Goal: Task Accomplishment & Management: Manage account settings

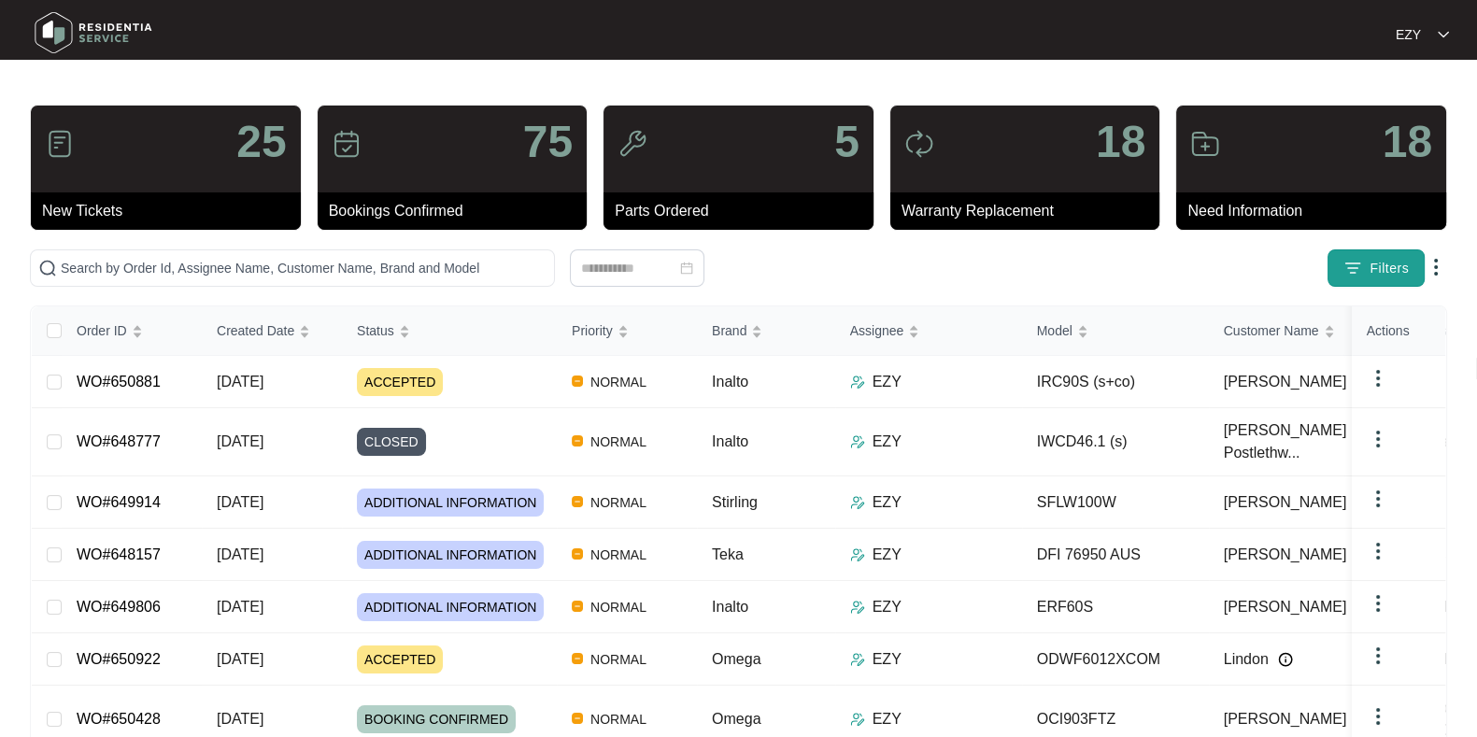
click at [1356, 260] on img "button" at bounding box center [1352, 268] width 19 height 19
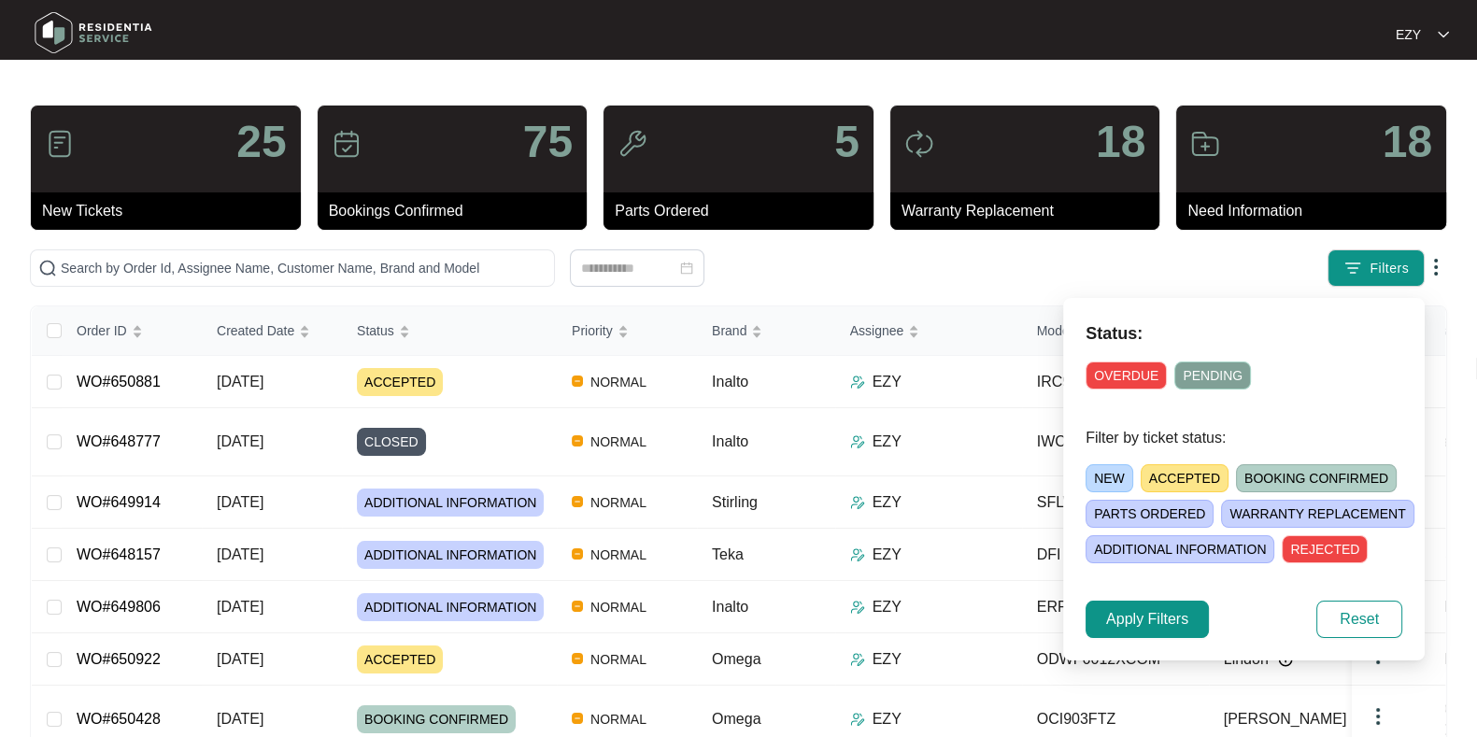
click at [1199, 474] on span "ACCEPTED" at bounding box center [1184, 478] width 88 height 28
click at [1102, 612] on button "Apply Filters" at bounding box center [1146, 619] width 123 height 37
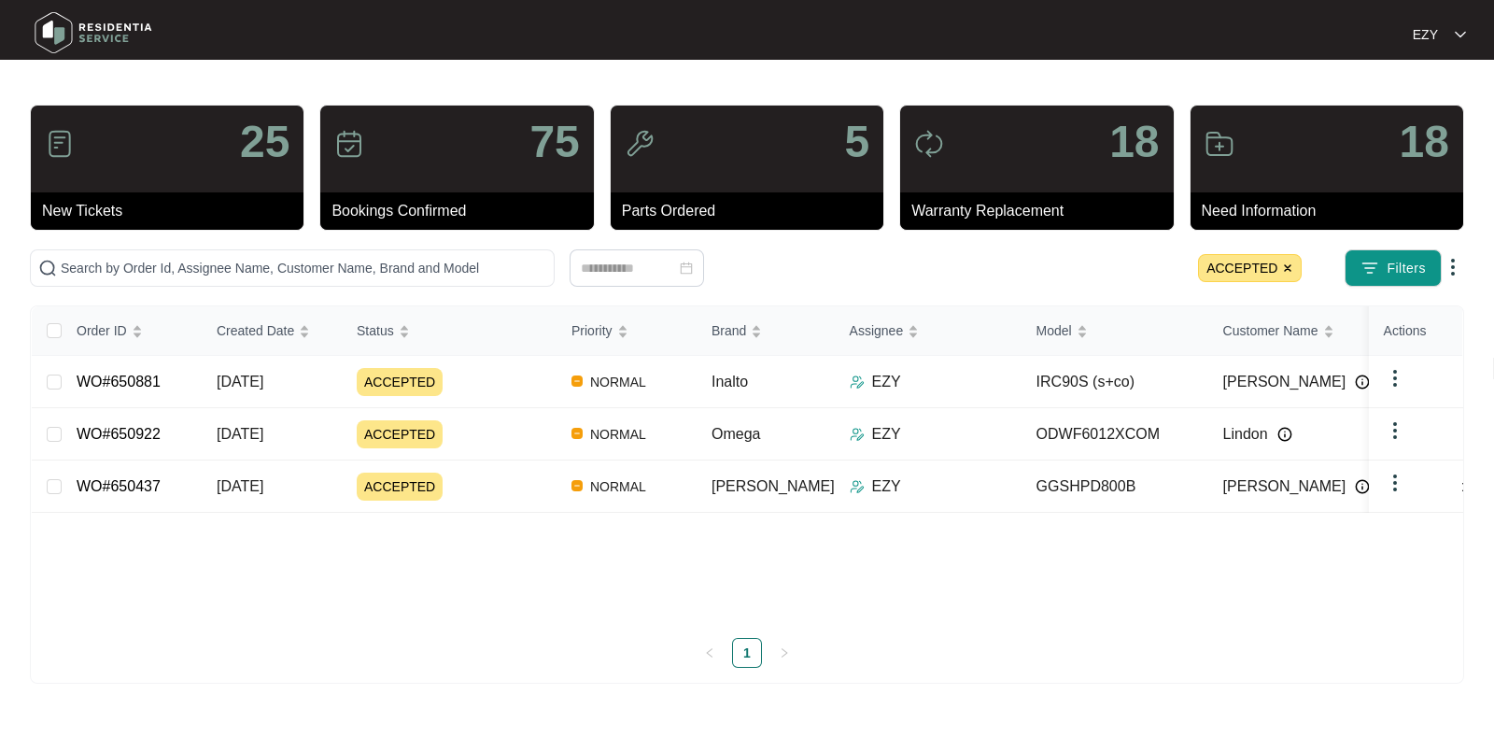
click at [1287, 268] on img at bounding box center [1287, 267] width 11 height 11
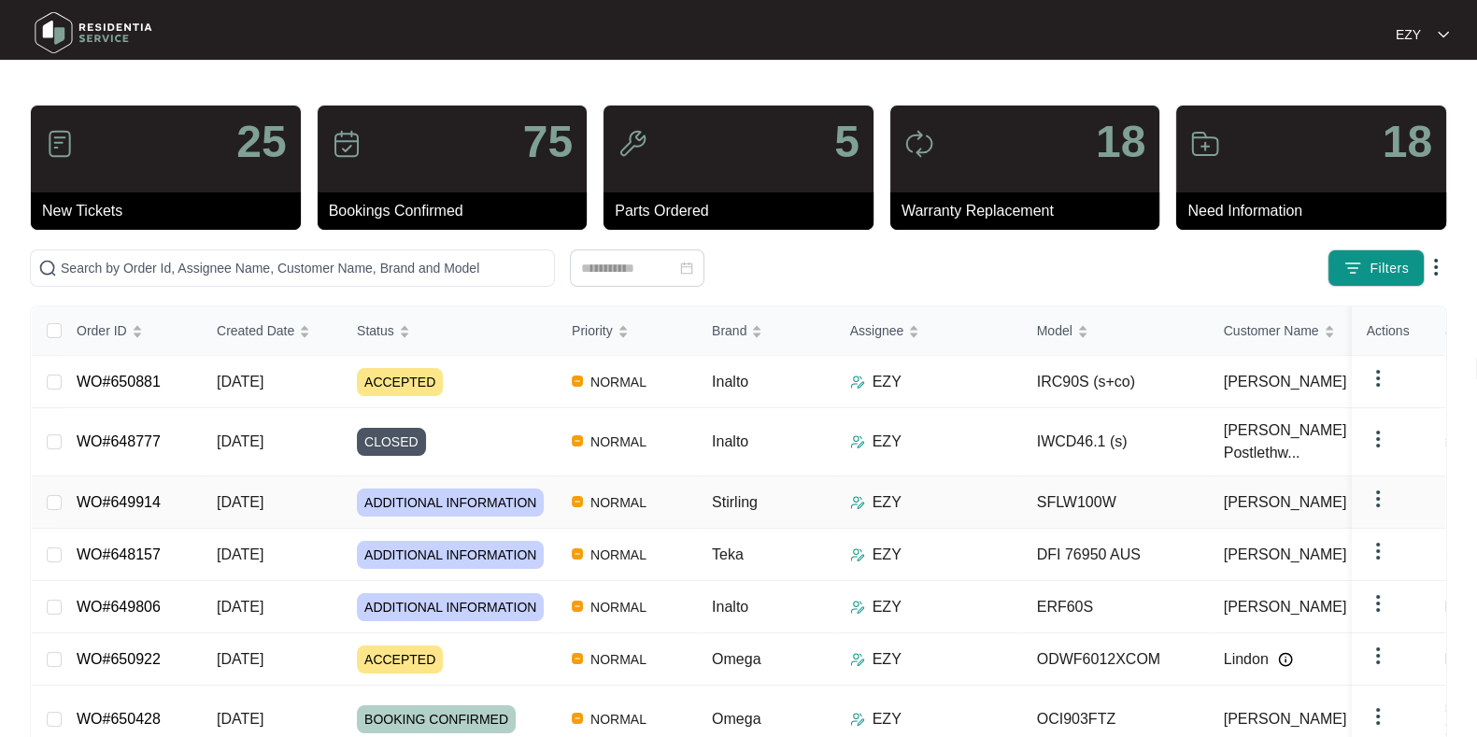
scroll to position [238, 0]
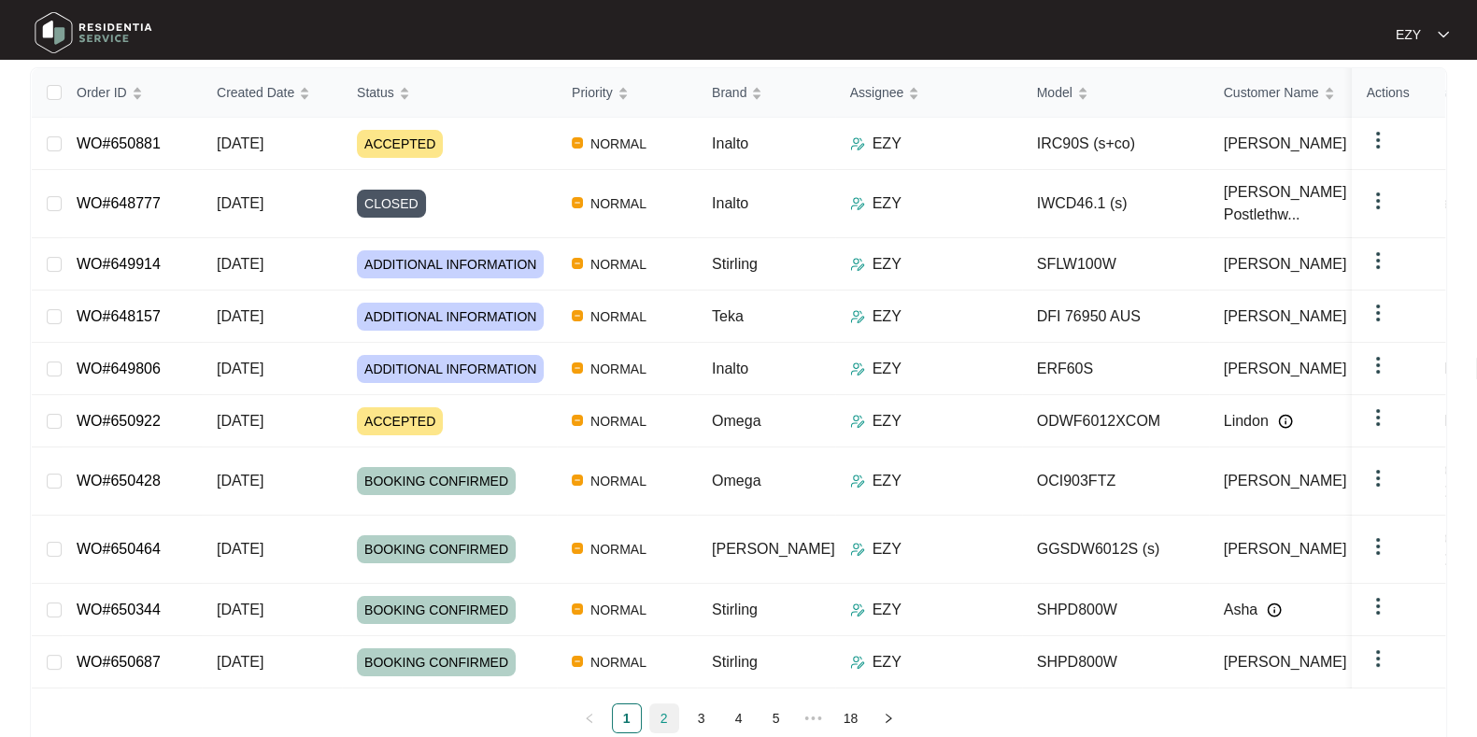
click at [668, 704] on link "2" at bounding box center [664, 718] width 28 height 28
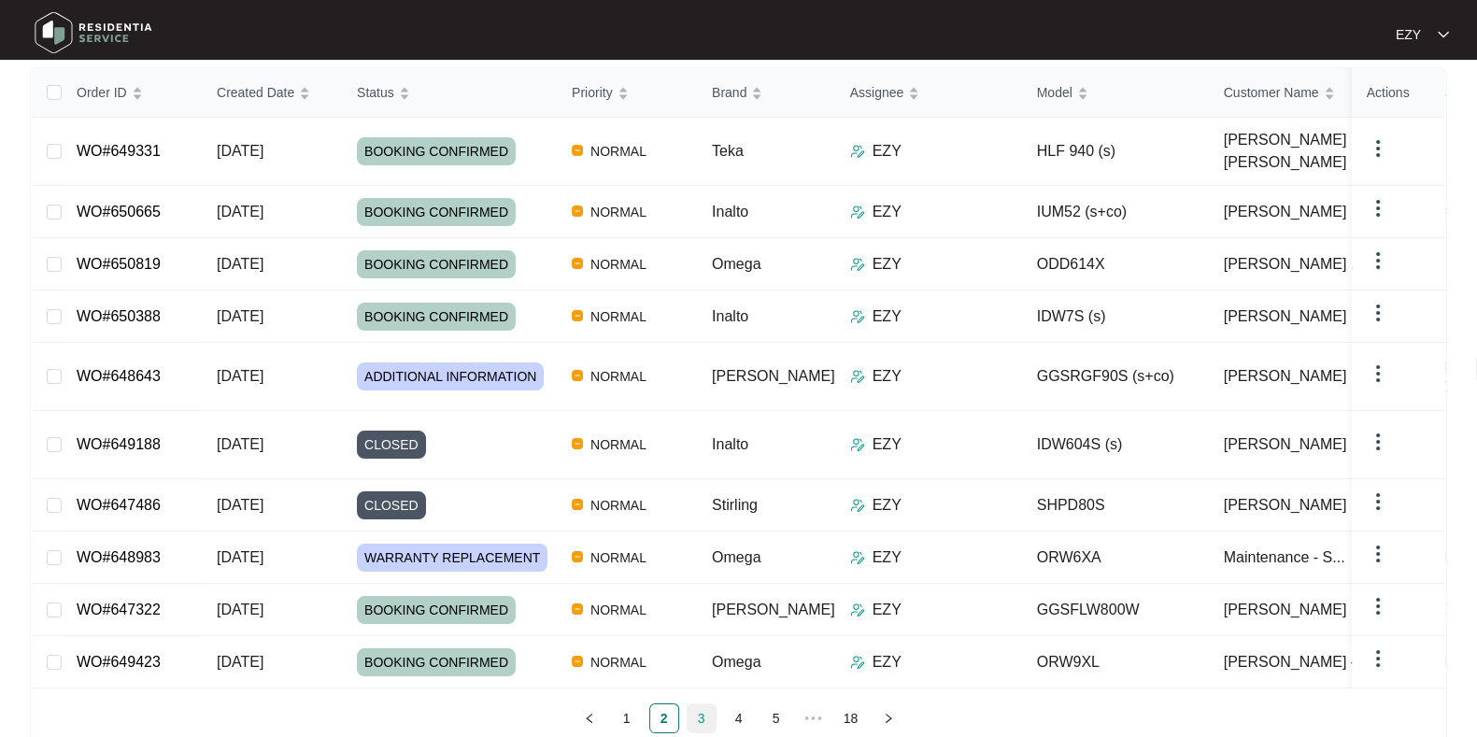
click at [704, 704] on link "3" at bounding box center [701, 718] width 28 height 28
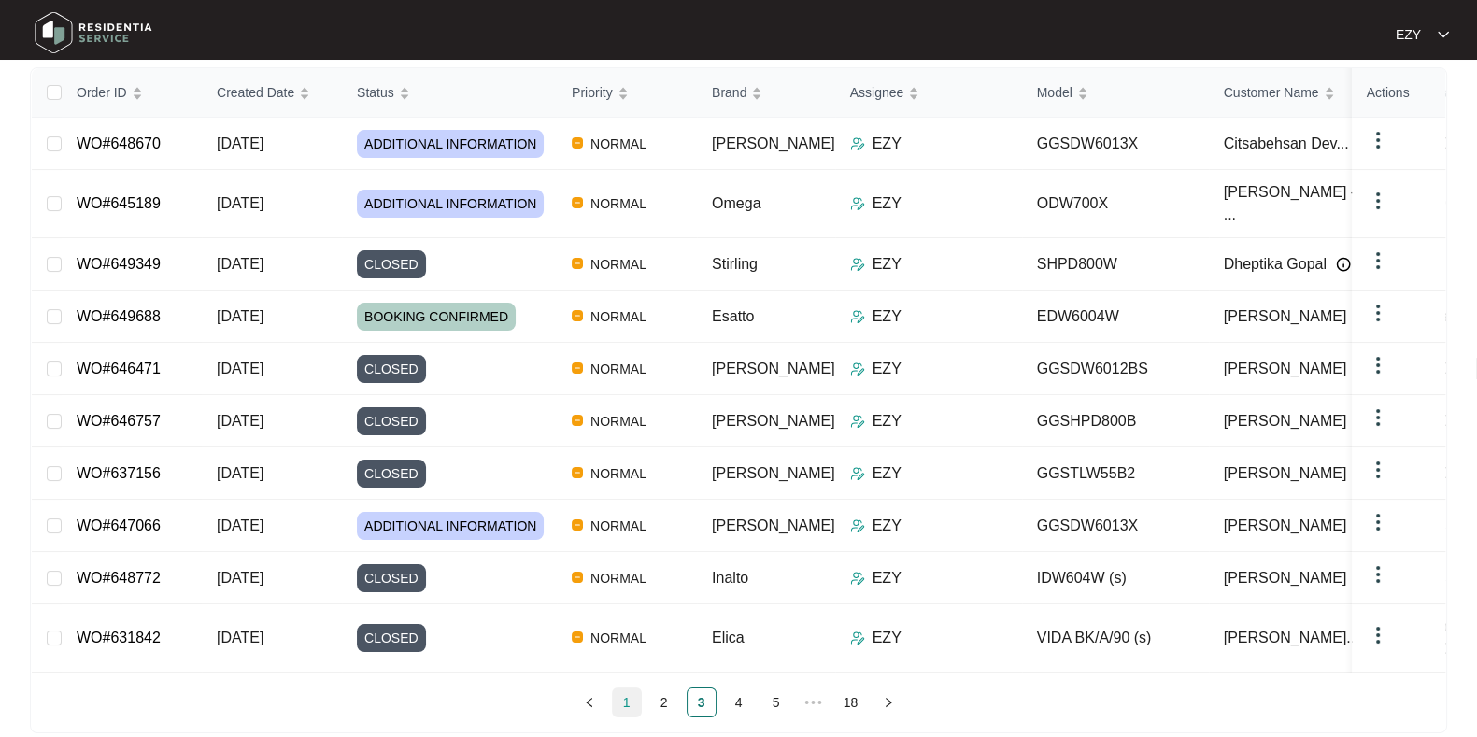
click at [625, 688] on link "1" at bounding box center [627, 702] width 28 height 28
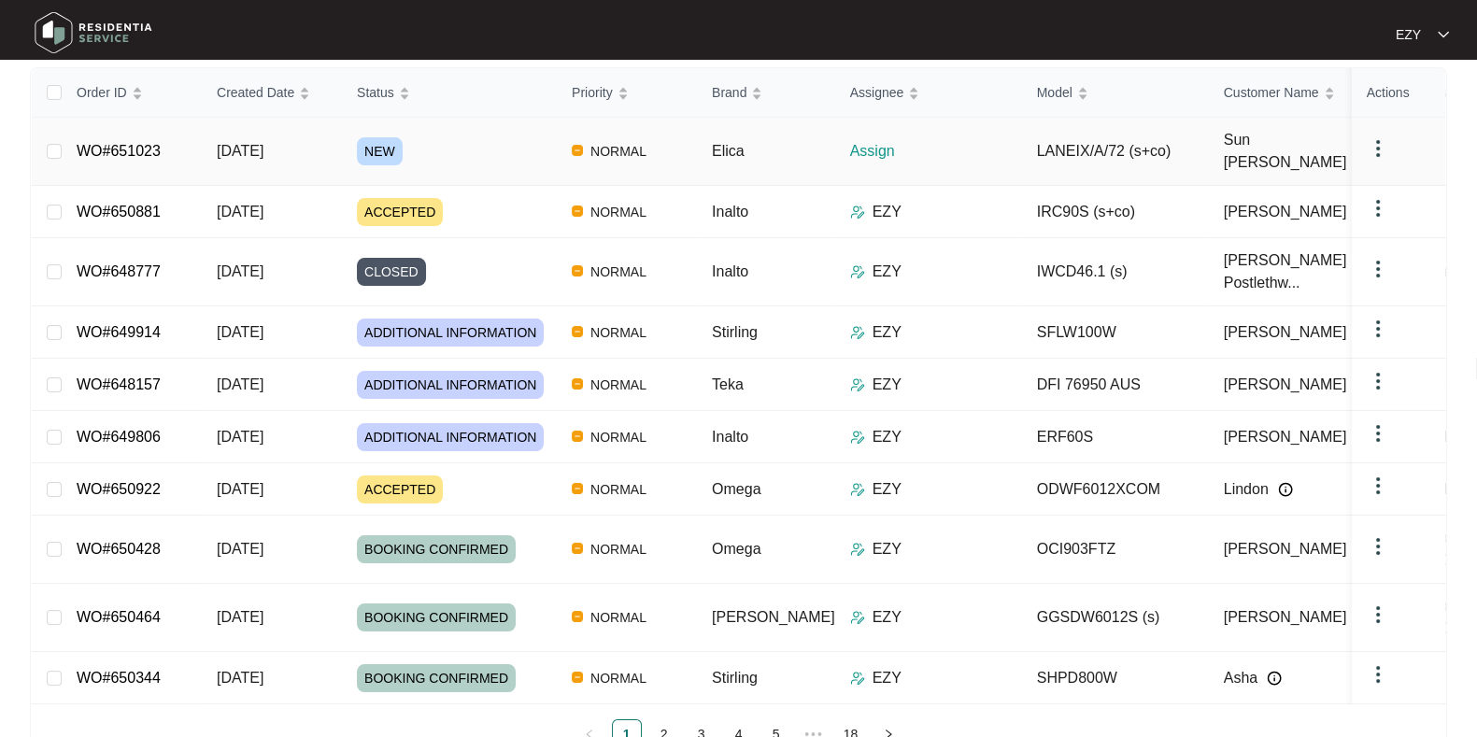
click at [469, 147] on div "NEW" at bounding box center [457, 151] width 200 height 28
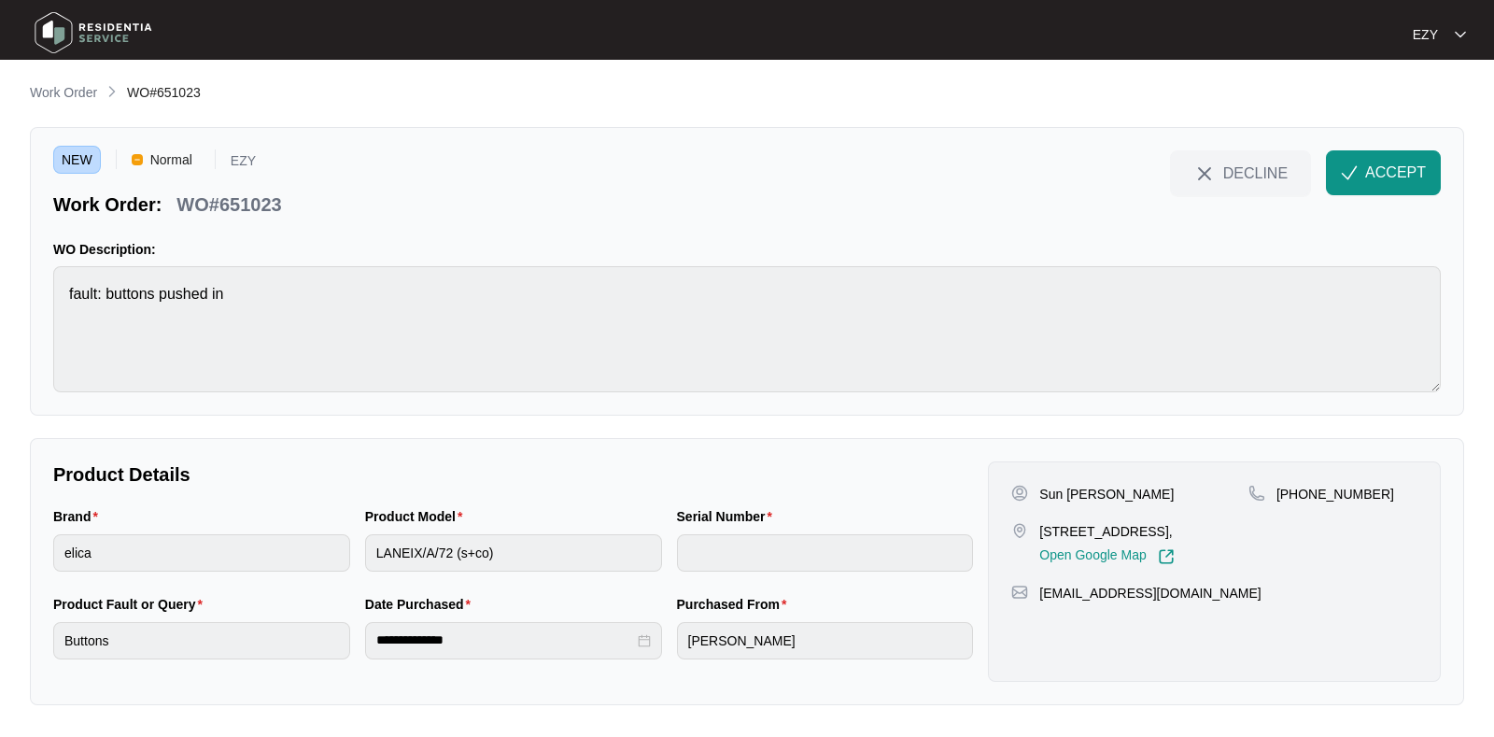
click at [207, 206] on p "WO#651023" at bounding box center [229, 204] width 105 height 26
copy div "WO#651023 DECLINE ACCEPT"
click at [1044, 490] on p "Sun [PERSON_NAME]" at bounding box center [1107, 494] width 135 height 19
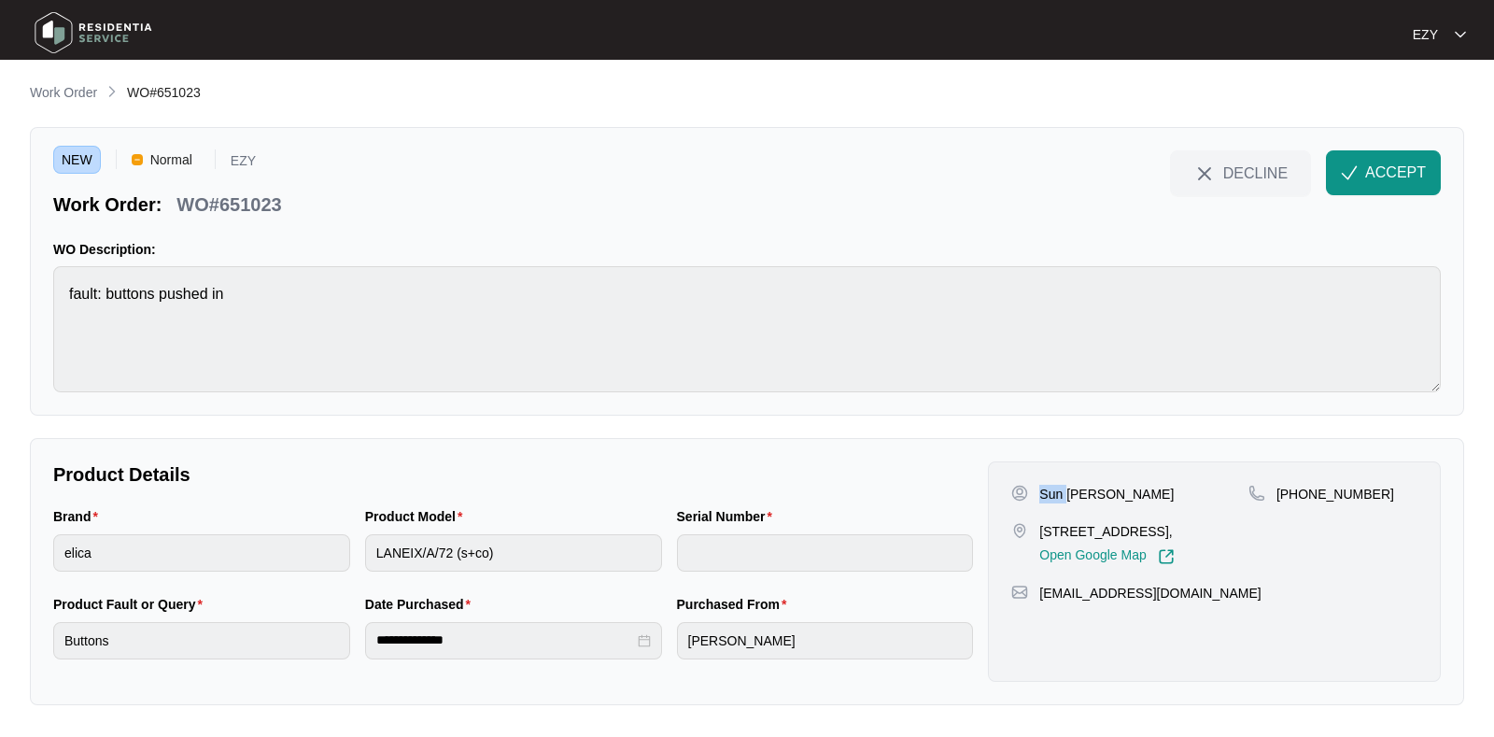
click at [1044, 490] on p "Sun [PERSON_NAME]" at bounding box center [1107, 494] width 135 height 19
copy p "Sun [PERSON_NAME]"
click at [1088, 531] on p "[STREET_ADDRESS]," at bounding box center [1107, 531] width 135 height 19
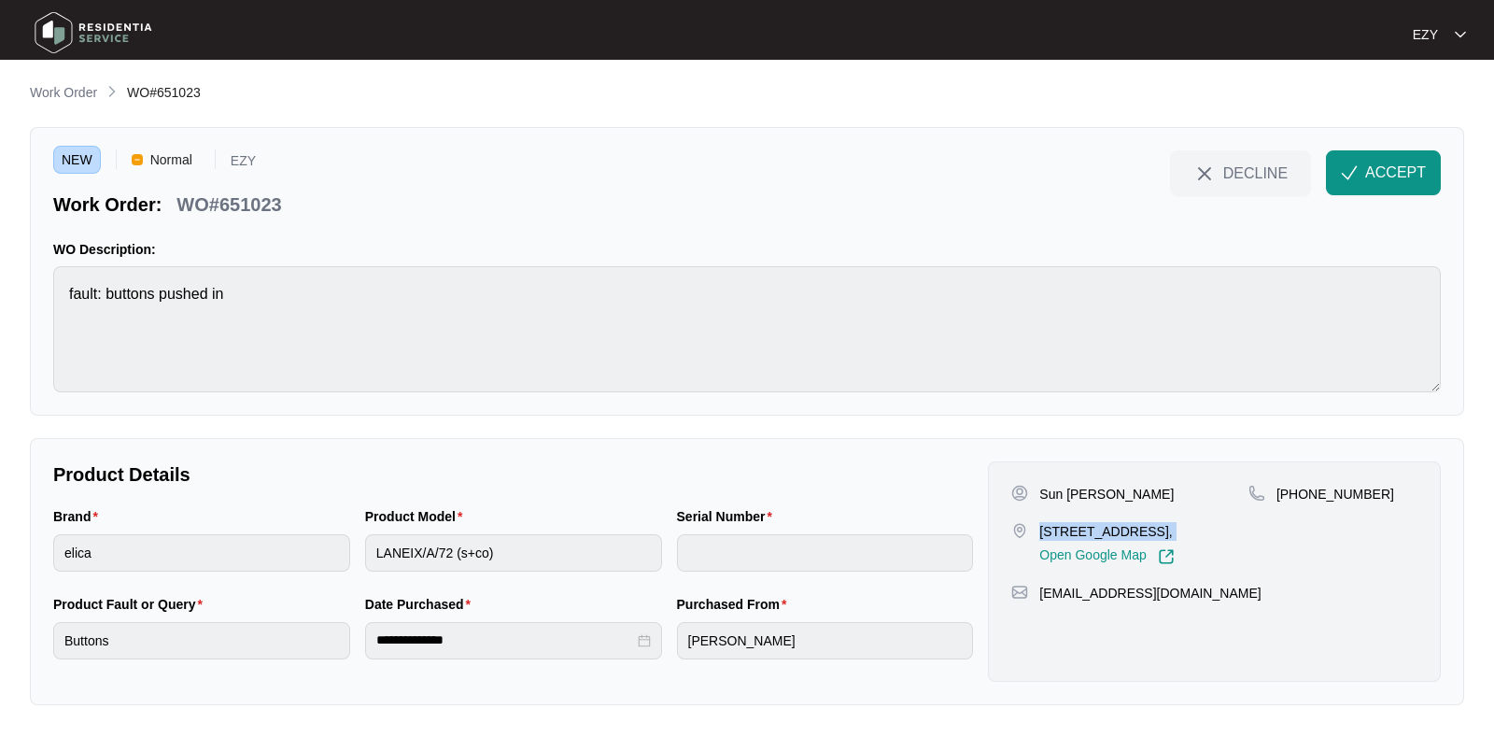
click at [1088, 531] on p "[STREET_ADDRESS]," at bounding box center [1107, 531] width 135 height 19
copy p "[STREET_ADDRESS],"
drag, startPoint x: 1389, startPoint y: 488, endPoint x: 1302, endPoint y: 495, distance: 87.1
click at [1302, 495] on div "[PHONE_NUMBER]" at bounding box center [1333, 494] width 169 height 19
click at [1302, 495] on p "[PHONE_NUMBER]" at bounding box center [1336, 494] width 118 height 19
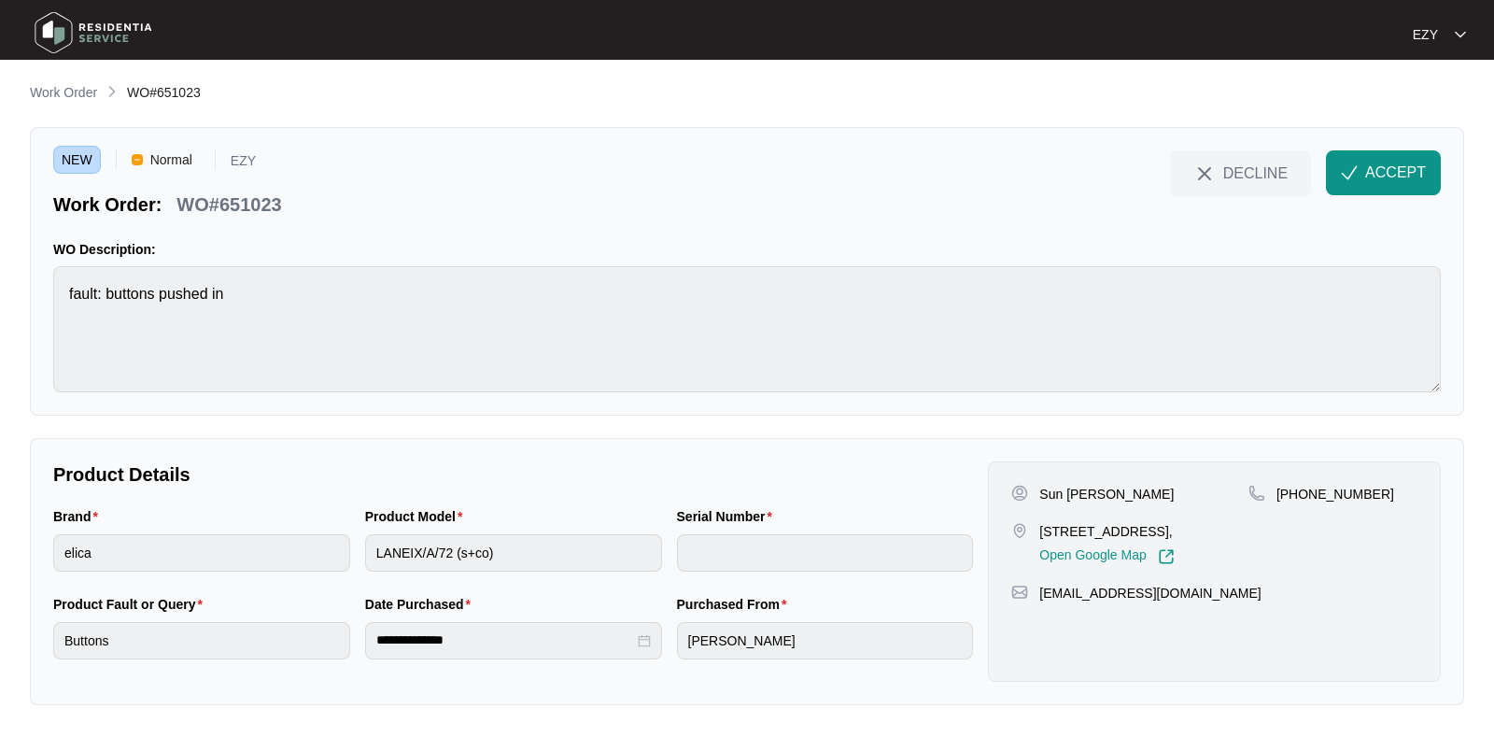
click at [1302, 495] on p "[PHONE_NUMBER]" at bounding box center [1336, 494] width 118 height 19
drag, startPoint x: 1422, startPoint y: 487, endPoint x: 1299, endPoint y: 538, distance: 132.7
click at [1299, 538] on div "Sun [PERSON_NAME] [STREET_ADDRESS], Open Google Map [PHONE_NUMBER] [EMAIL_ADDRE…" at bounding box center [1214, 571] width 453 height 220
copy p "452521077"
click at [1364, 175] on button "ACCEPT" at bounding box center [1383, 172] width 115 height 45
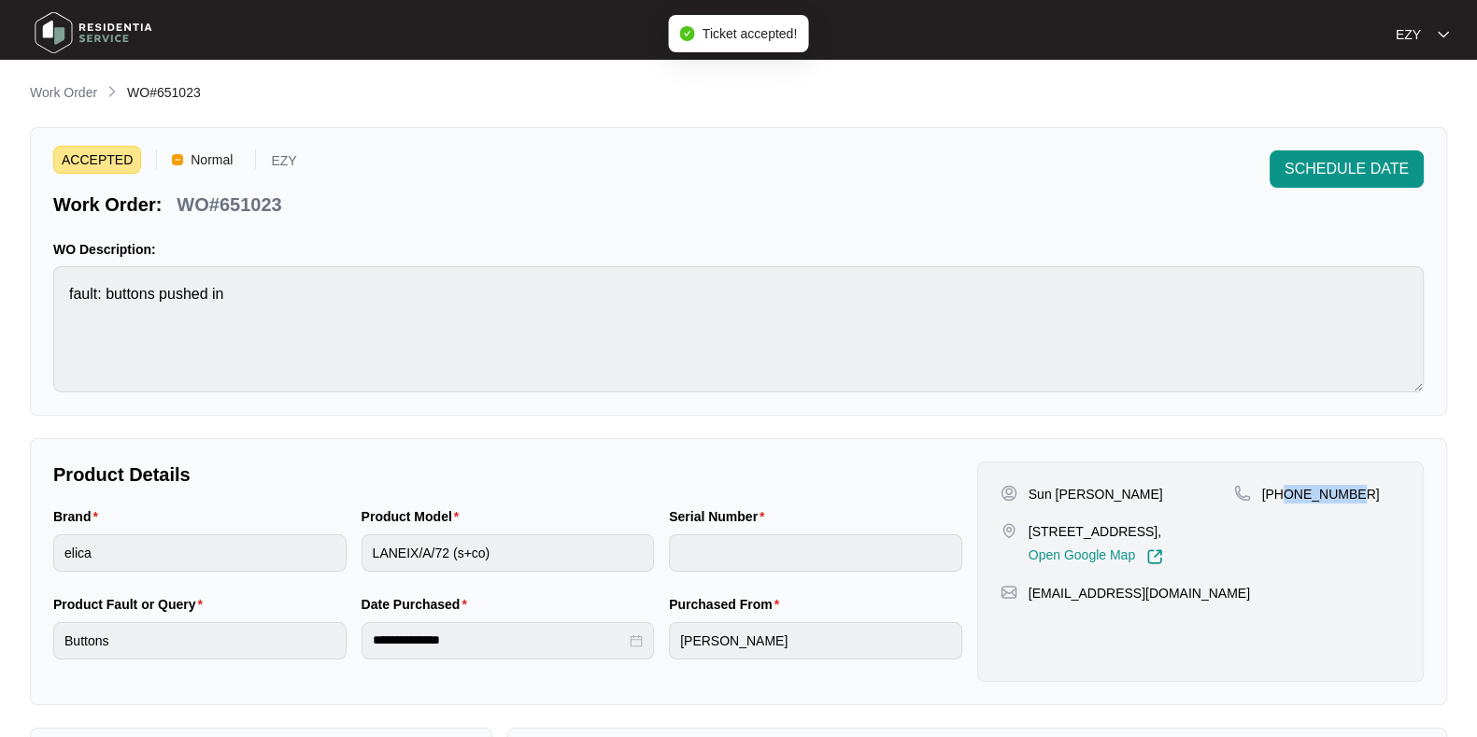
scroll to position [500, 0]
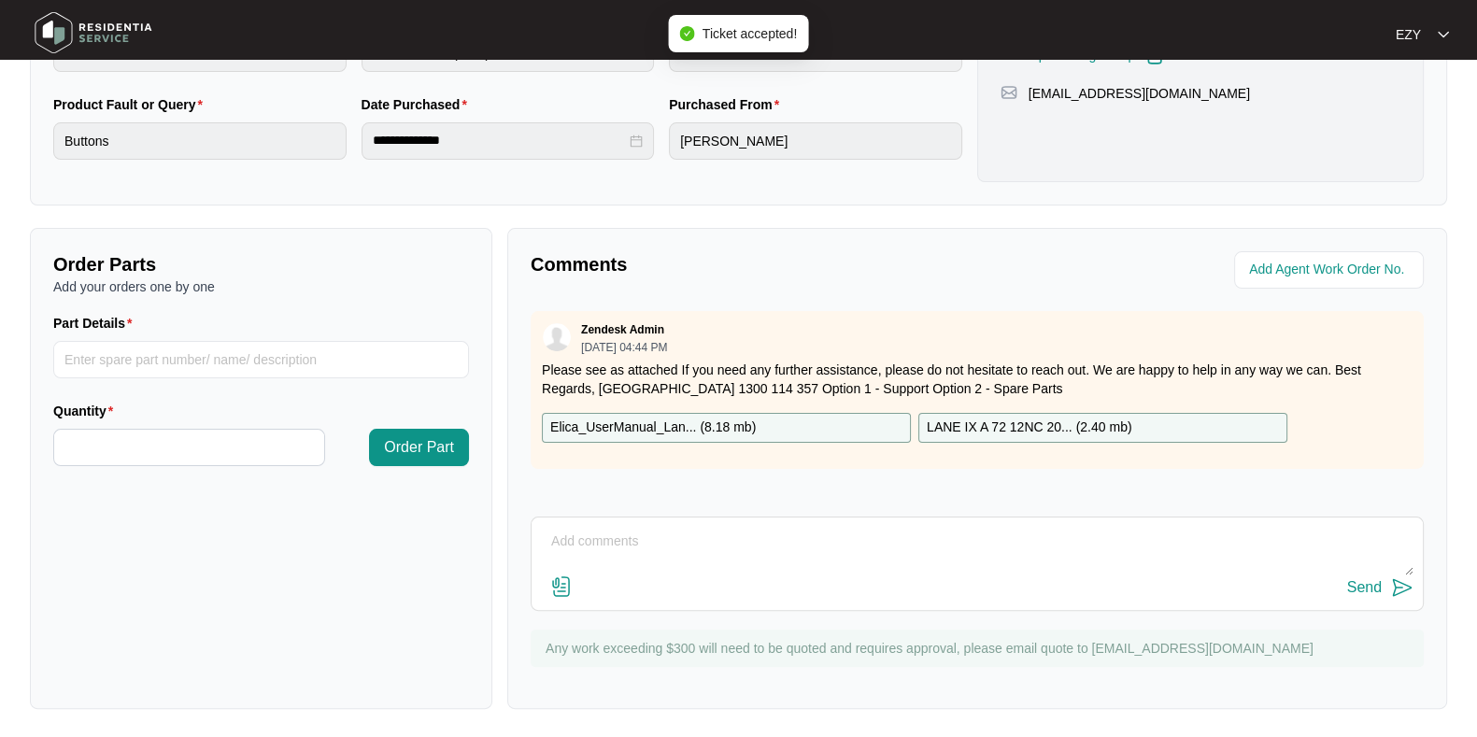
click at [785, 427] on div "Elica_UserManual_Lan... ( 8.18 mb )" at bounding box center [726, 428] width 369 height 30
click at [1069, 419] on p "LANE IX A 72 12NC 20... ( 2.40 mb )" at bounding box center [1029, 428] width 205 height 21
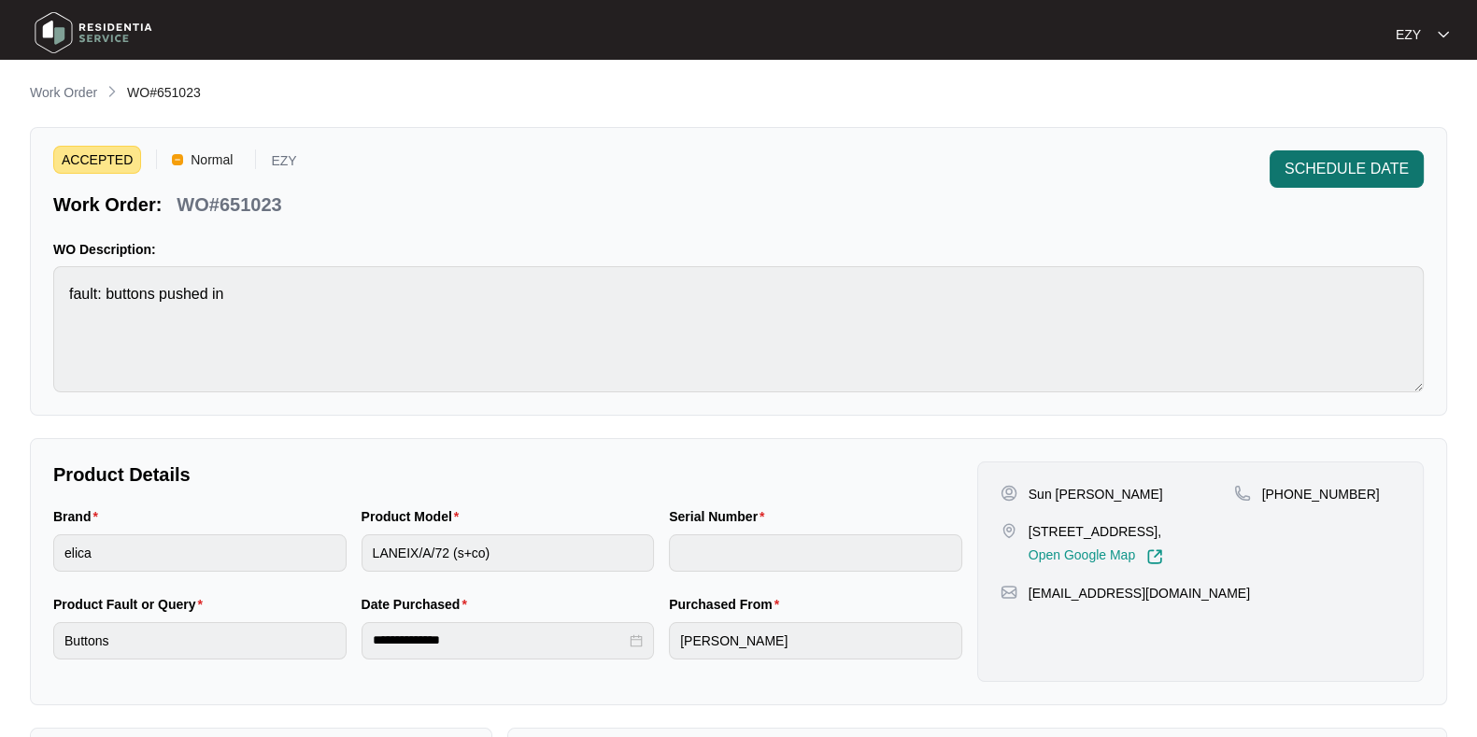
click at [1321, 175] on span "SCHEDULE DATE" at bounding box center [1346, 169] width 124 height 22
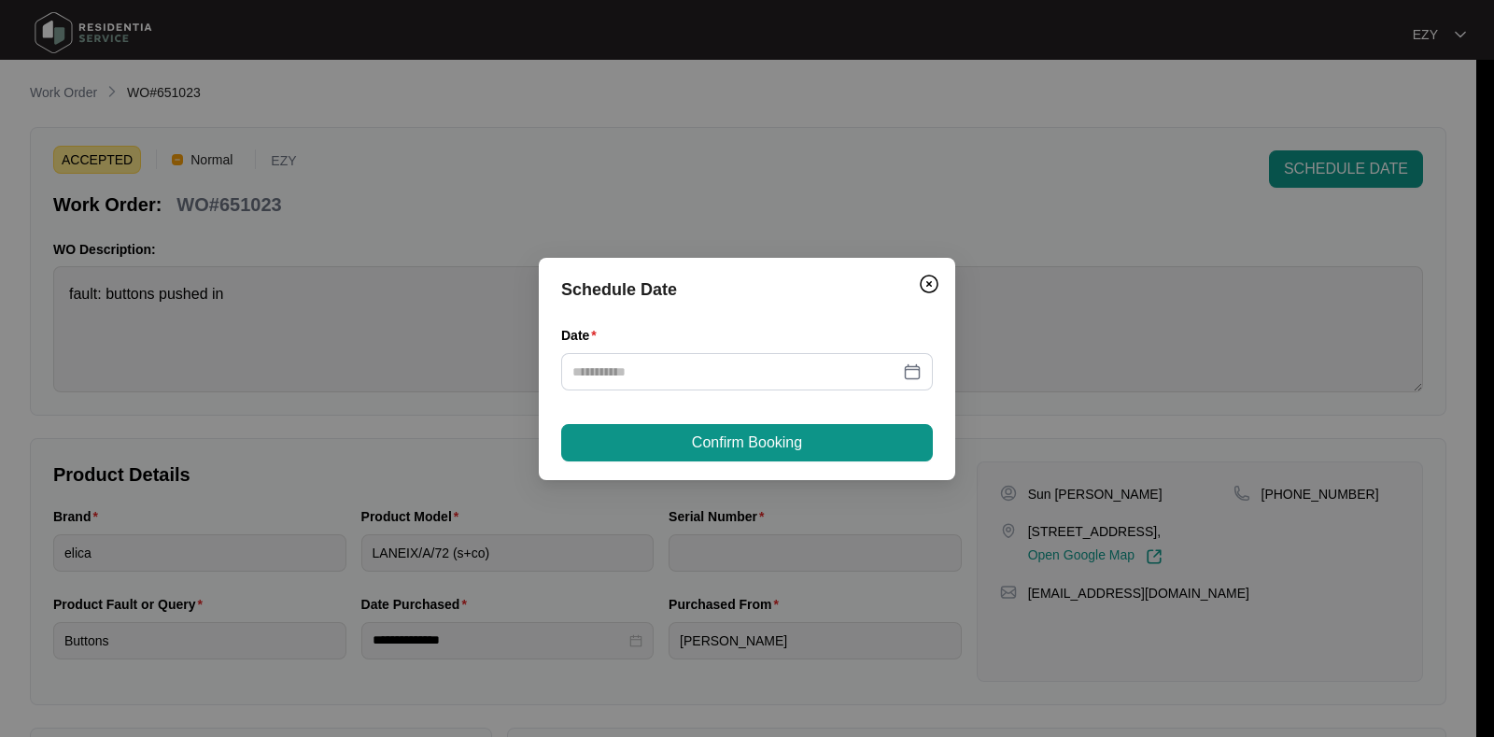
click at [661, 390] on div "Date" at bounding box center [747, 369] width 372 height 88
click at [651, 386] on div at bounding box center [747, 371] width 372 height 37
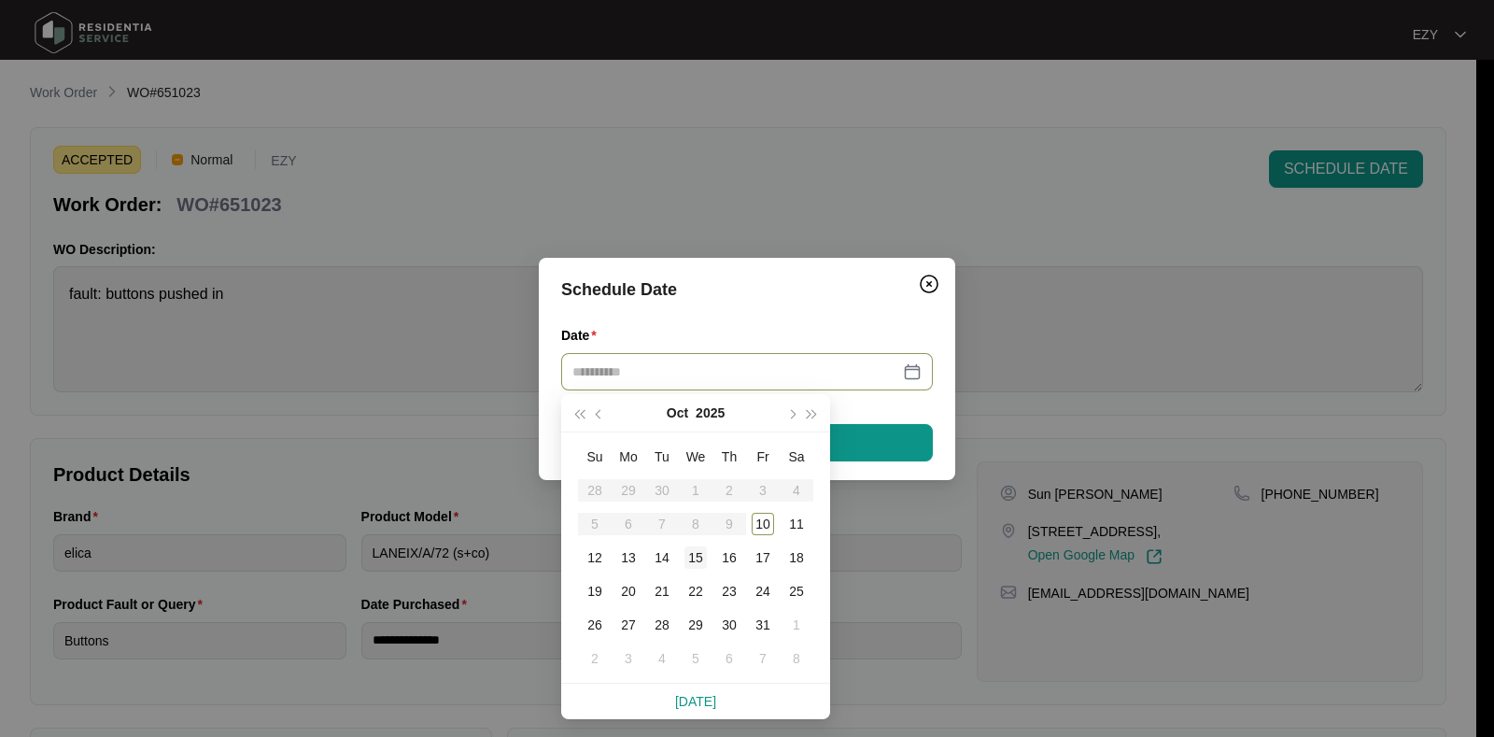
type input "**********"
click at [700, 553] on div "15" at bounding box center [696, 557] width 22 height 22
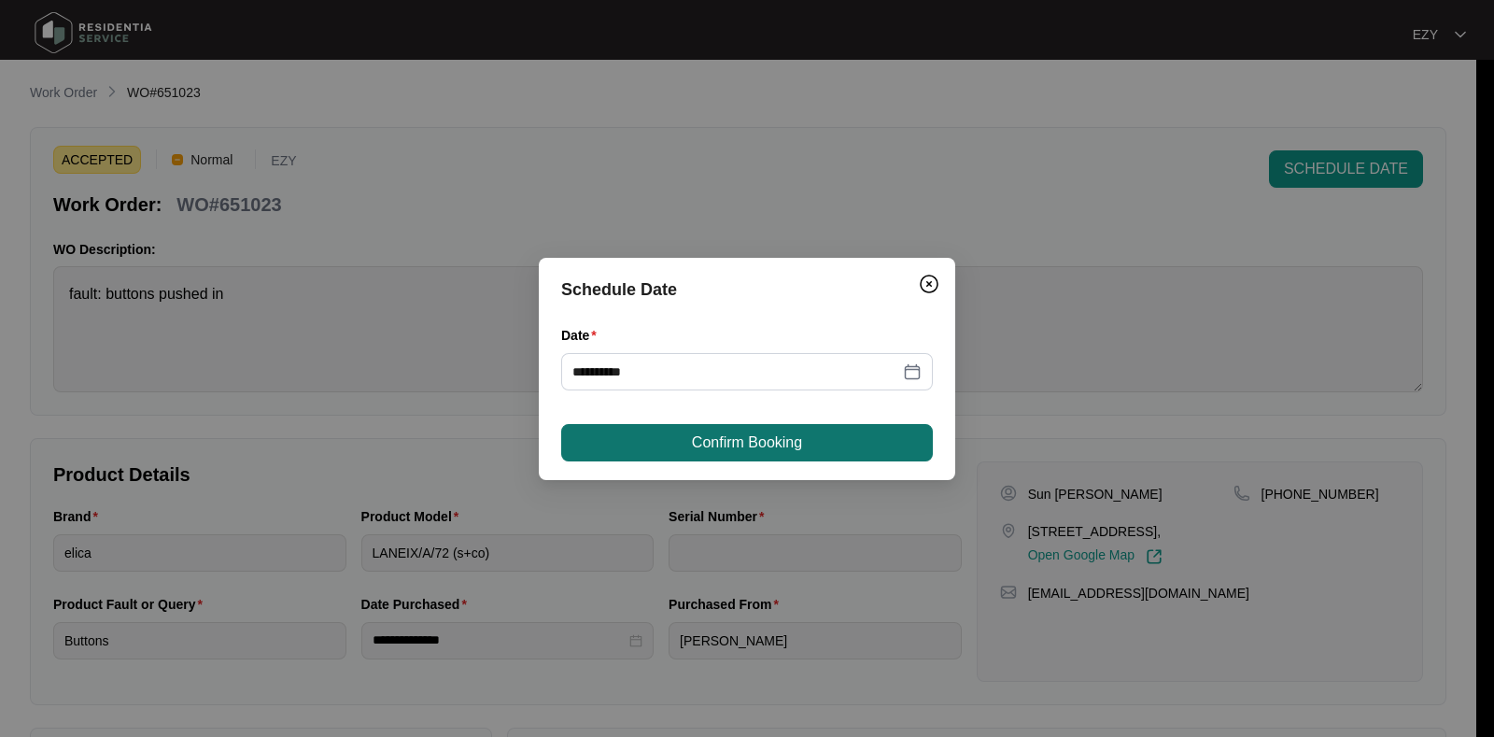
click at [706, 428] on button "Confirm Booking" at bounding box center [747, 442] width 372 height 37
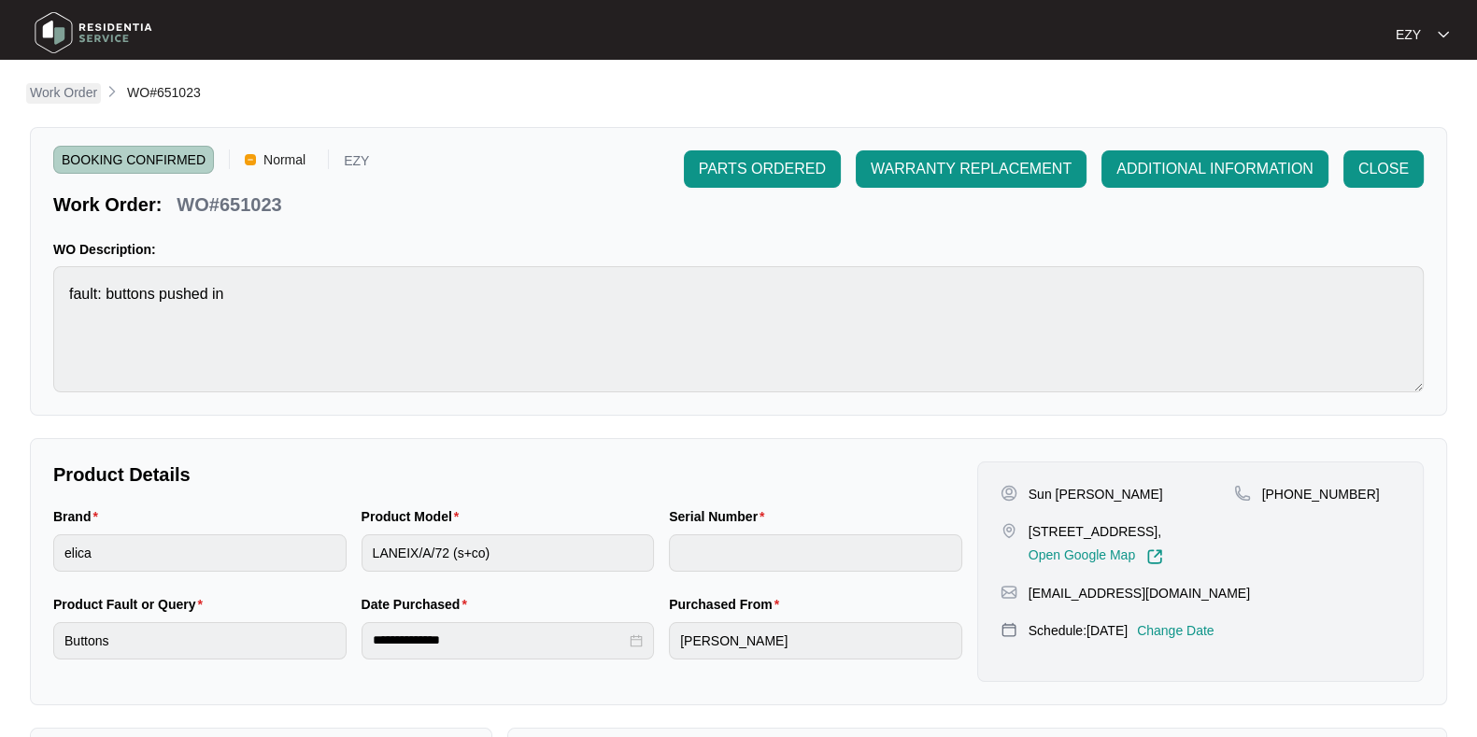
click at [61, 94] on p "Work Order" at bounding box center [63, 92] width 67 height 19
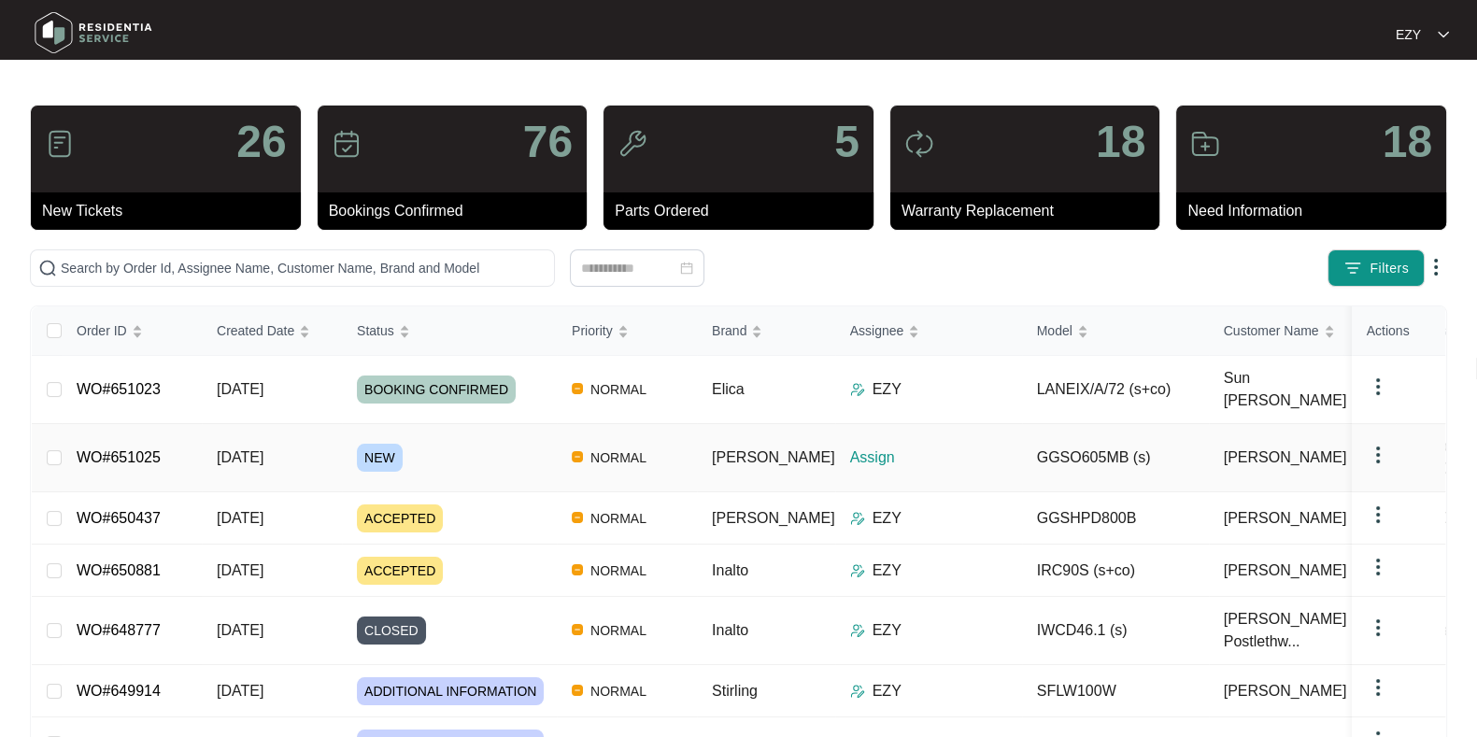
click at [448, 444] on div "NEW" at bounding box center [457, 458] width 200 height 28
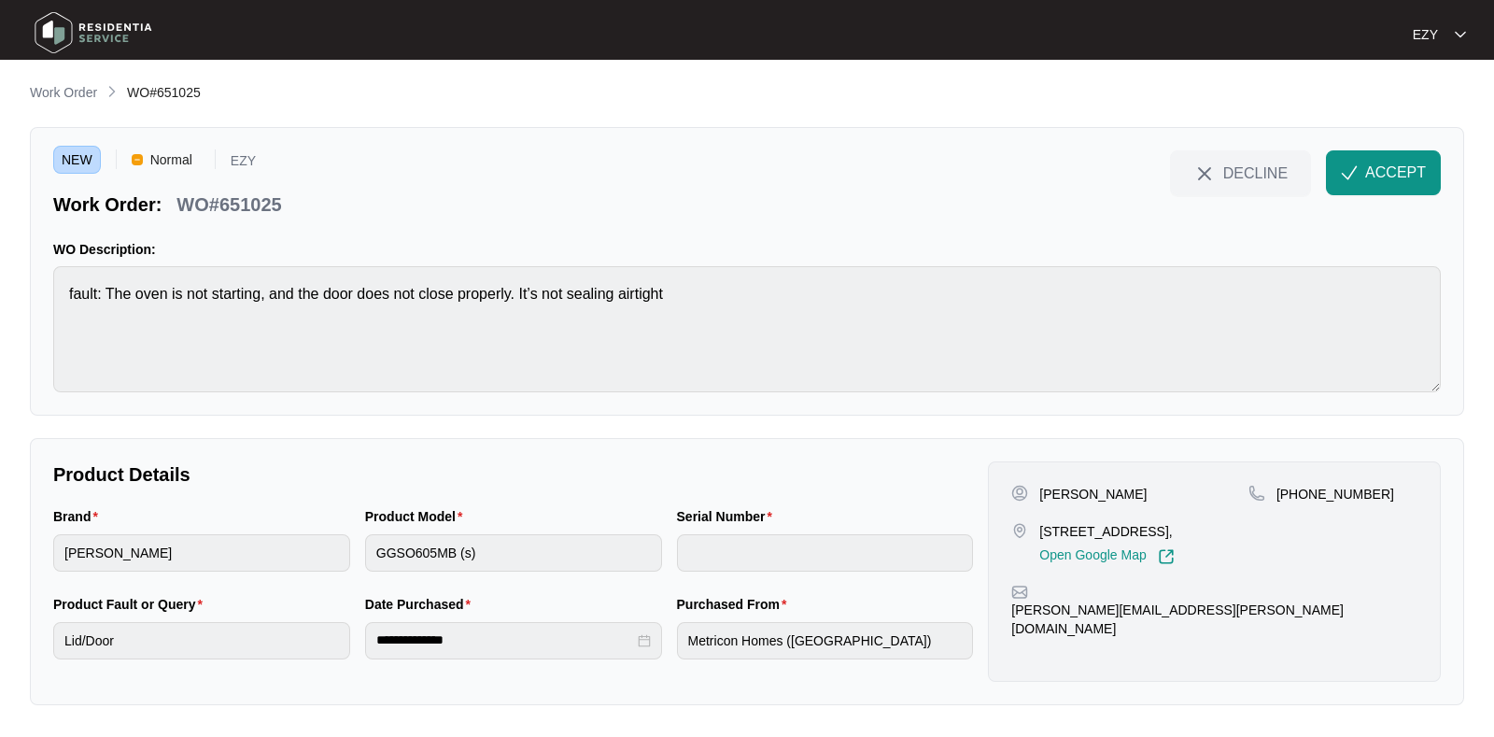
click at [241, 214] on p "WO#651025" at bounding box center [229, 204] width 105 height 26
copy div "WO#651025 DECLINE ACCEPT"
click at [1054, 493] on p "[PERSON_NAME]" at bounding box center [1093, 494] width 107 height 19
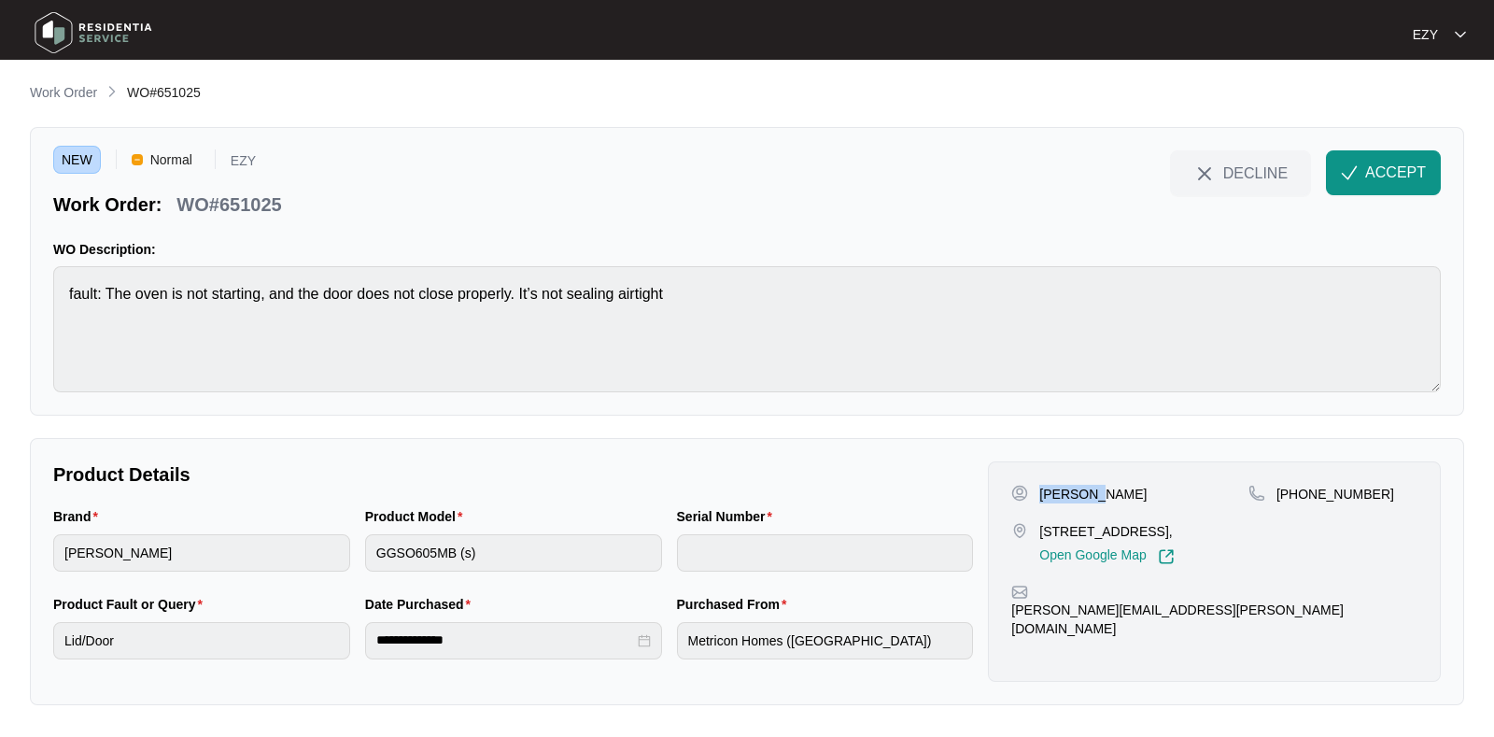
click at [1054, 493] on p "[PERSON_NAME]" at bounding box center [1093, 494] width 107 height 19
copy p "[PERSON_NAME]"
click at [1065, 530] on p "[STREET_ADDRESS]," at bounding box center [1107, 531] width 135 height 19
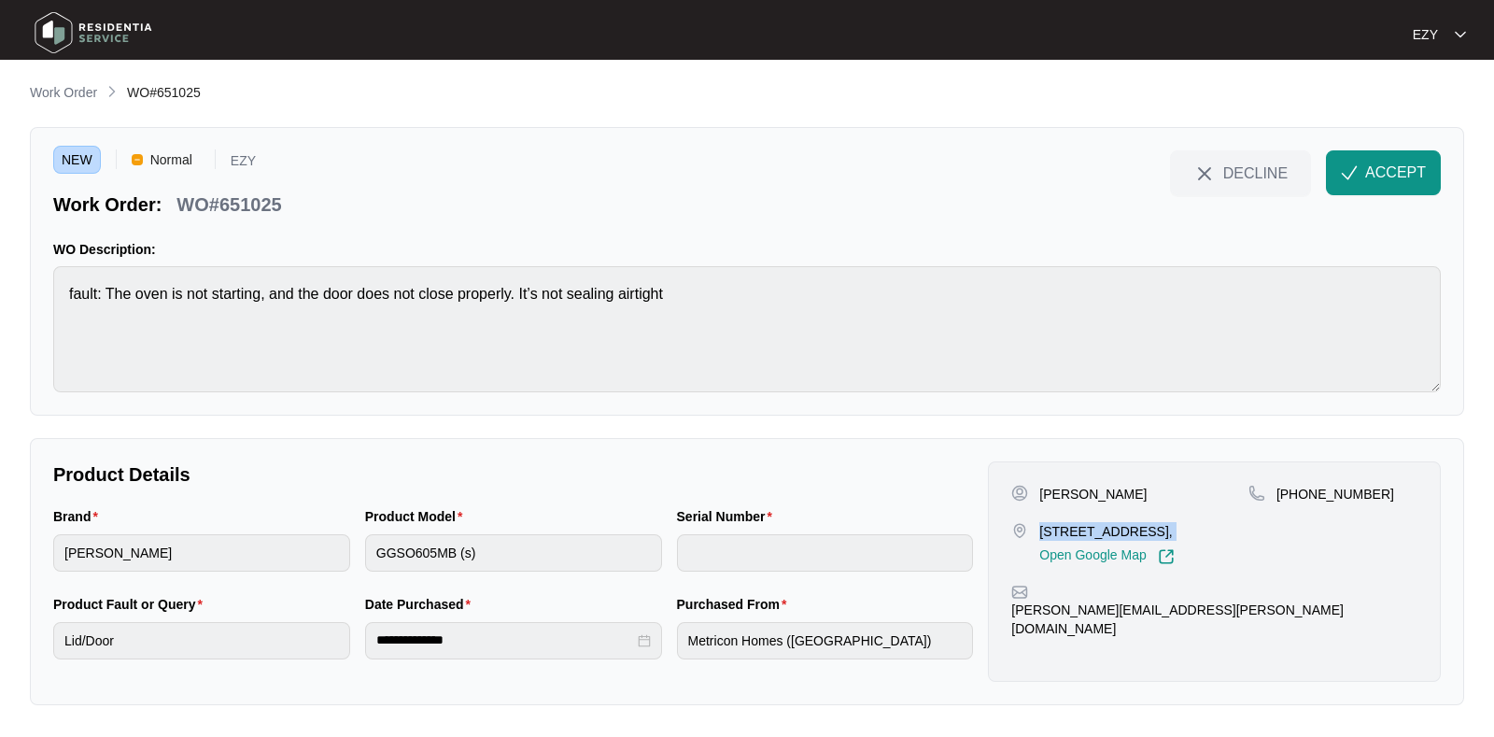
click at [1065, 530] on p "[STREET_ADDRESS]," at bounding box center [1107, 531] width 135 height 19
copy p "[STREET_ADDRESS],"
drag, startPoint x: 1410, startPoint y: 495, endPoint x: 1299, endPoint y: 503, distance: 111.5
click at [1299, 503] on div "[PHONE_NUMBER]" at bounding box center [1333, 525] width 169 height 80
copy p "400070660"
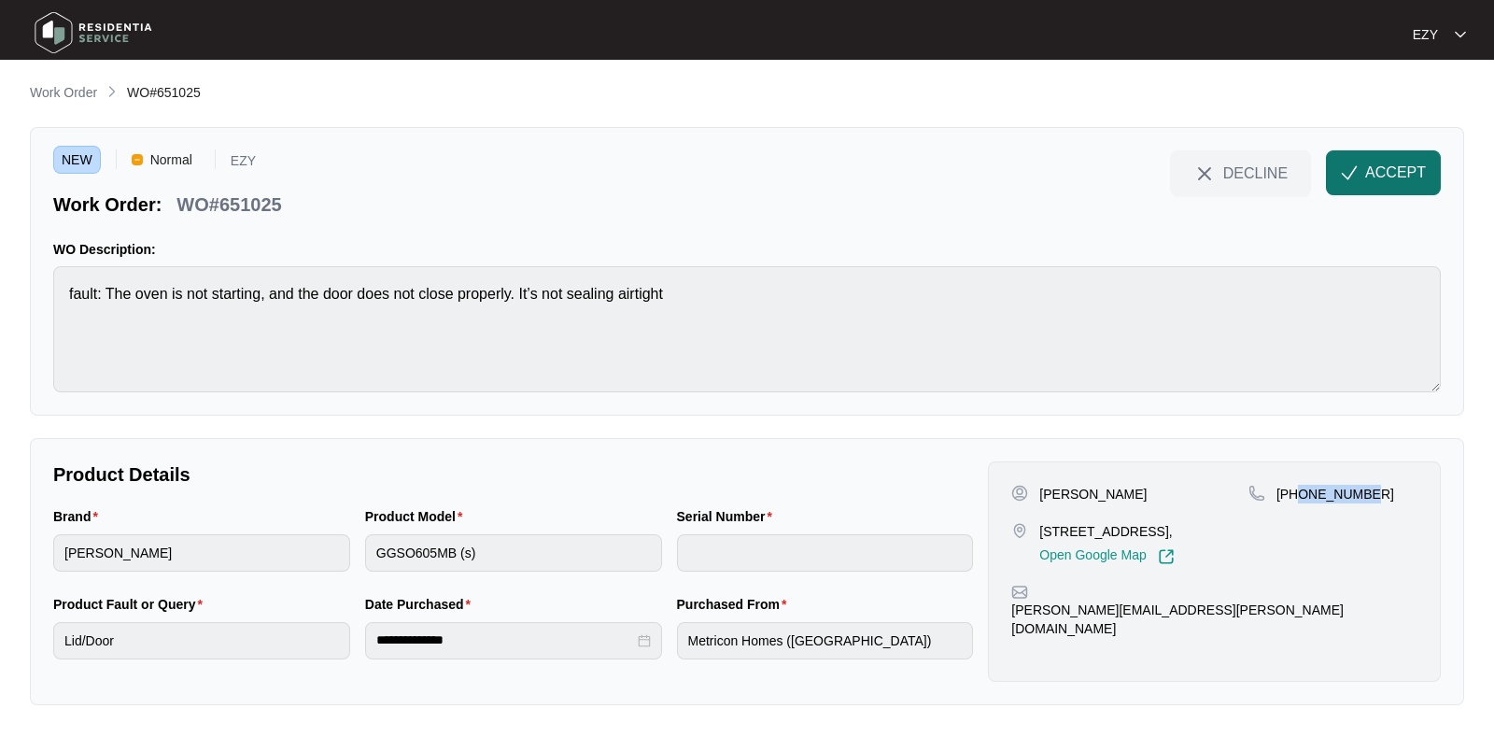
click at [1404, 170] on span "ACCEPT" at bounding box center [1396, 173] width 61 height 22
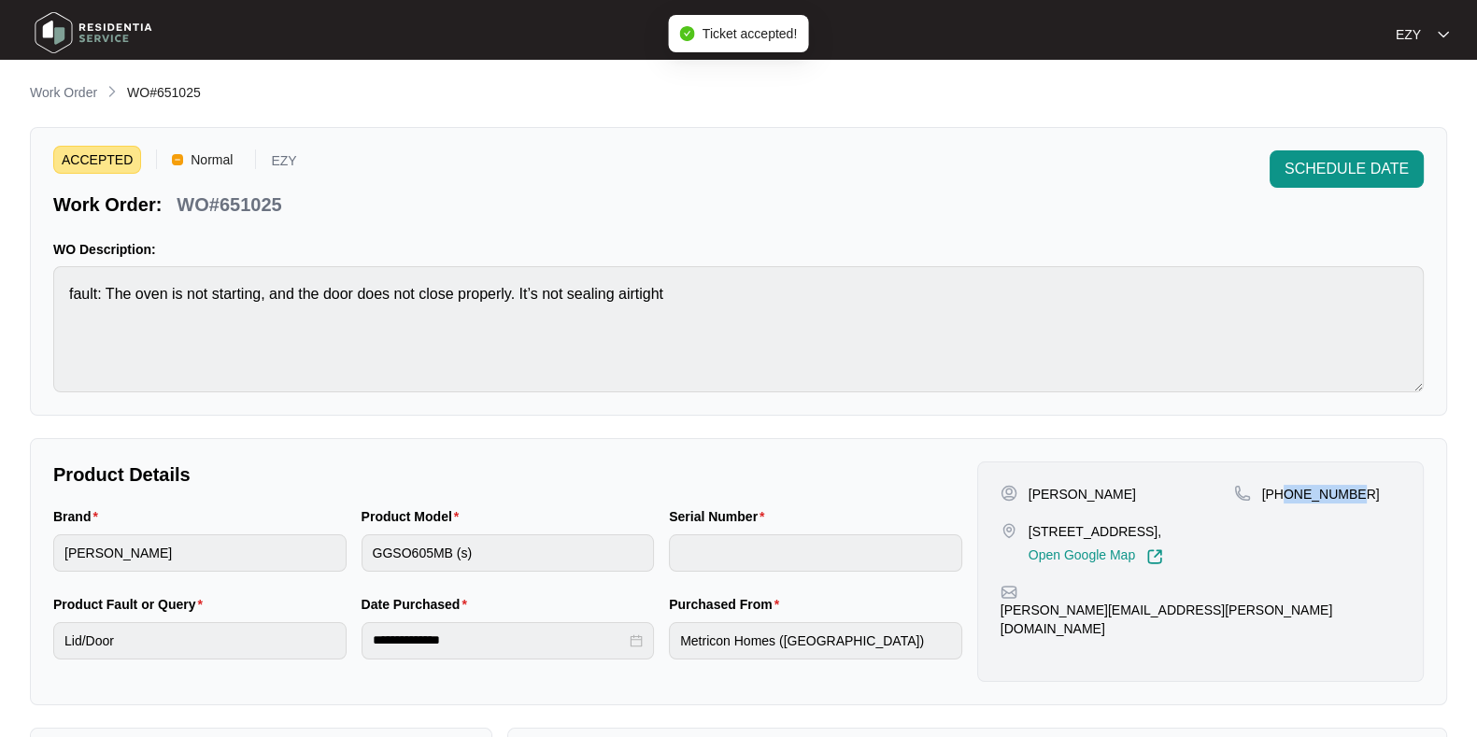
scroll to position [500, 0]
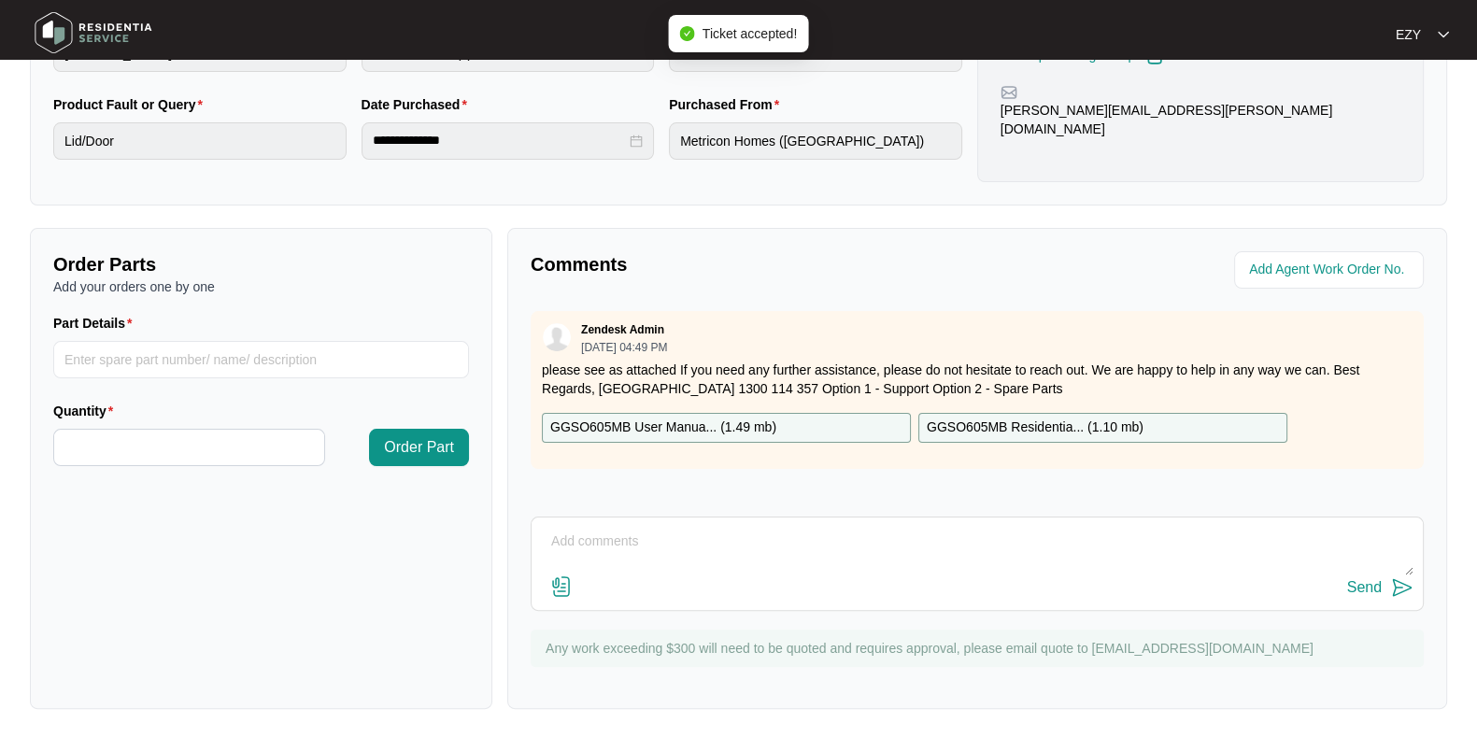
click at [809, 417] on div "GGSO605MB User Manua... ( 1.49 mb )" at bounding box center [726, 428] width 369 height 30
click at [1066, 427] on p "GGSO605MB Residentia... ( 1.10 mb )" at bounding box center [1035, 428] width 217 height 21
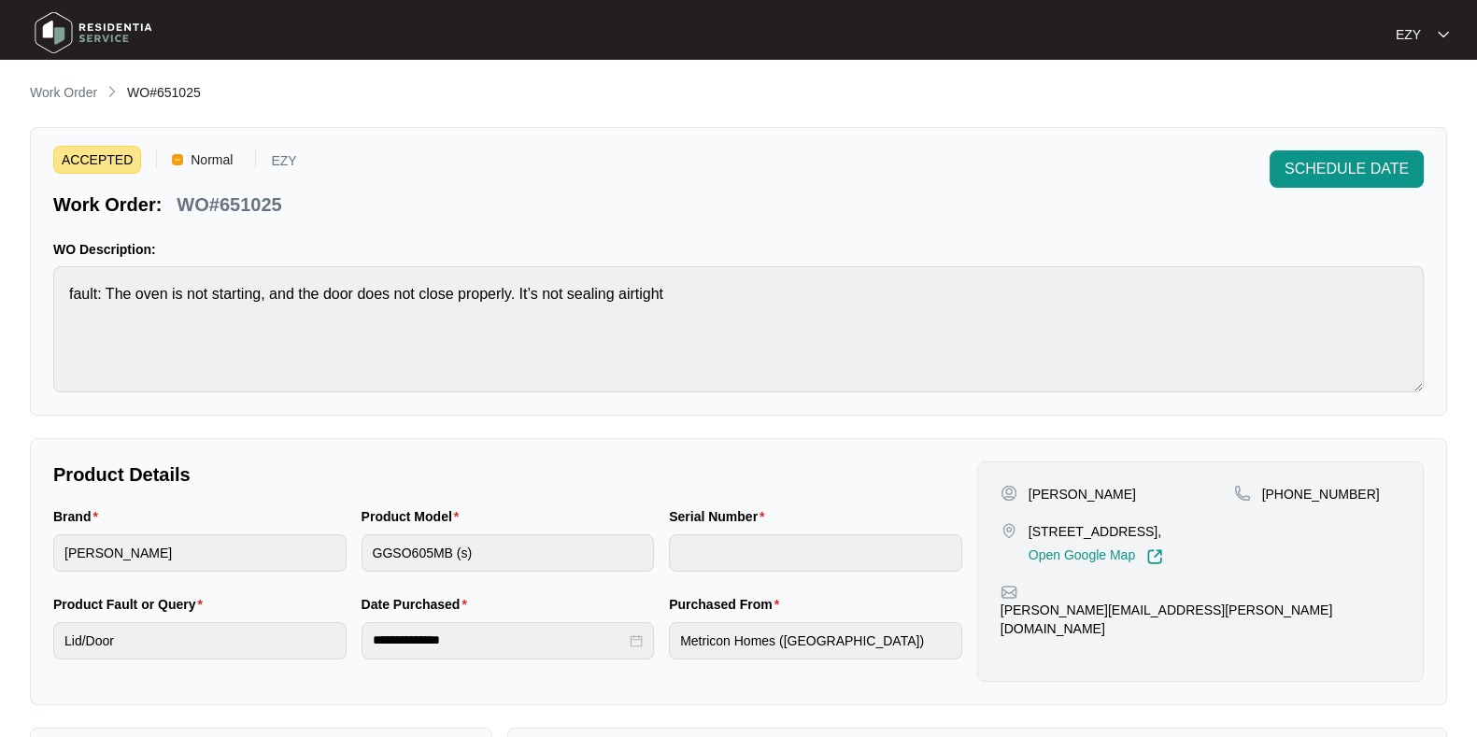
click at [75, 106] on div "**********" at bounding box center [738, 645] width 1417 height 1126
click at [64, 100] on p "Work Order" at bounding box center [63, 92] width 67 height 19
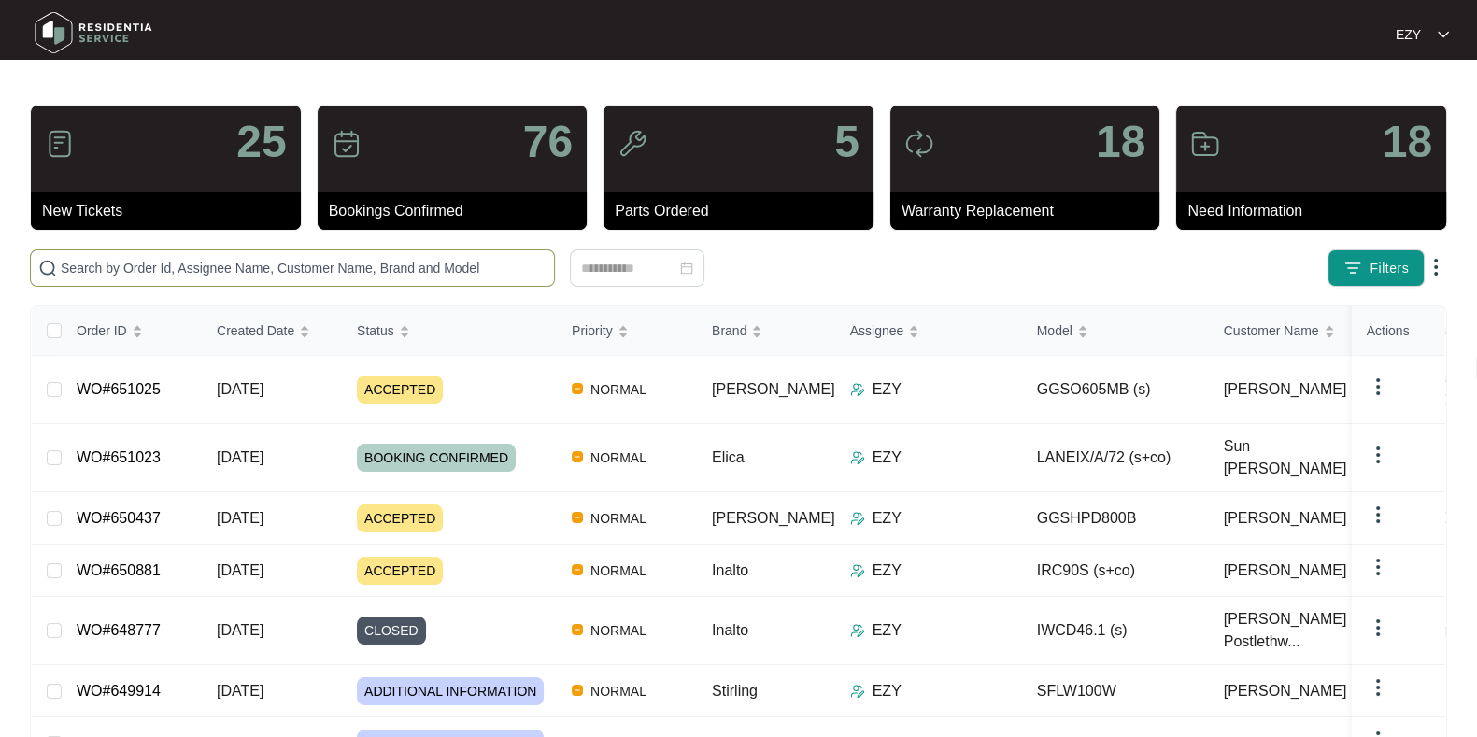
click at [351, 272] on input "text" at bounding box center [304, 268] width 486 height 21
paste input "636691"
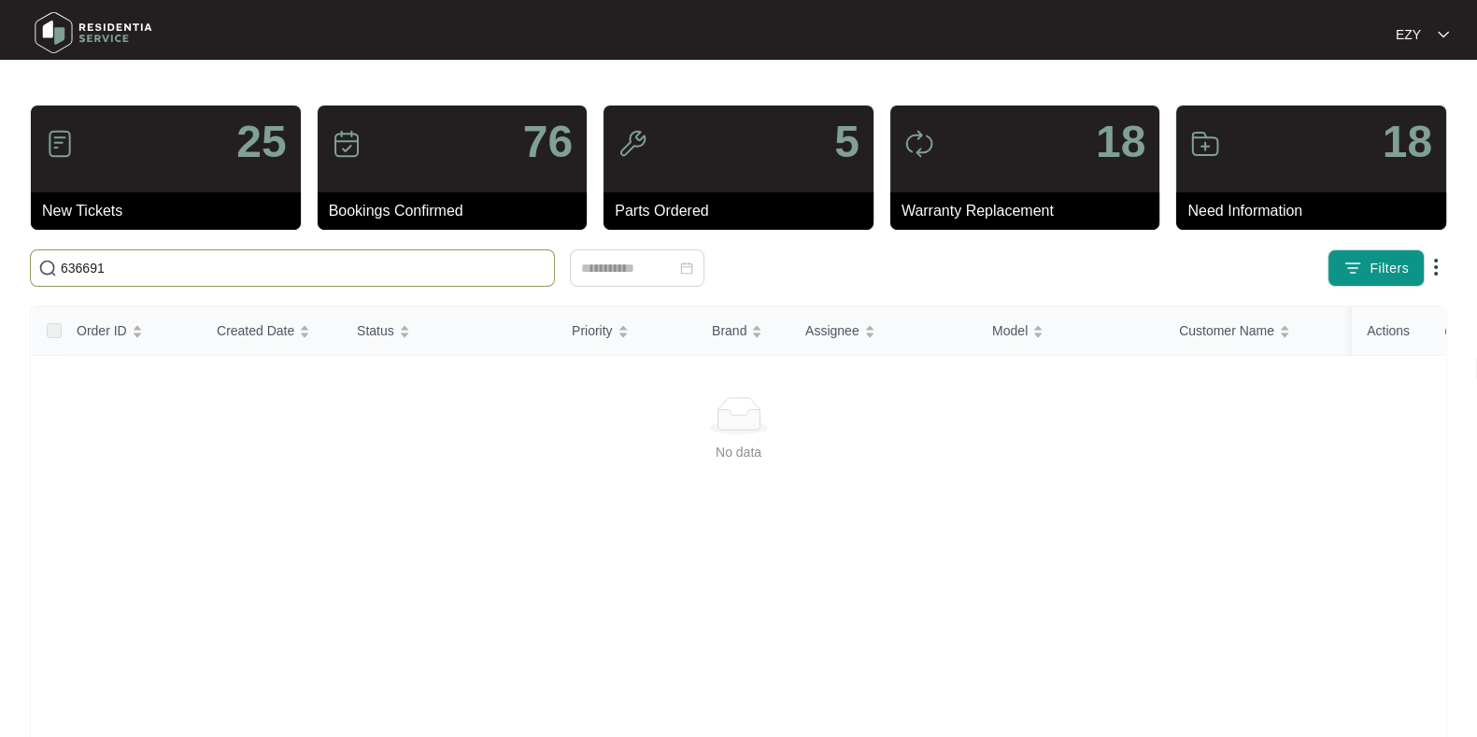
click at [191, 268] on input "636691" at bounding box center [304, 268] width 486 height 21
paste input "41048"
type input "641048"
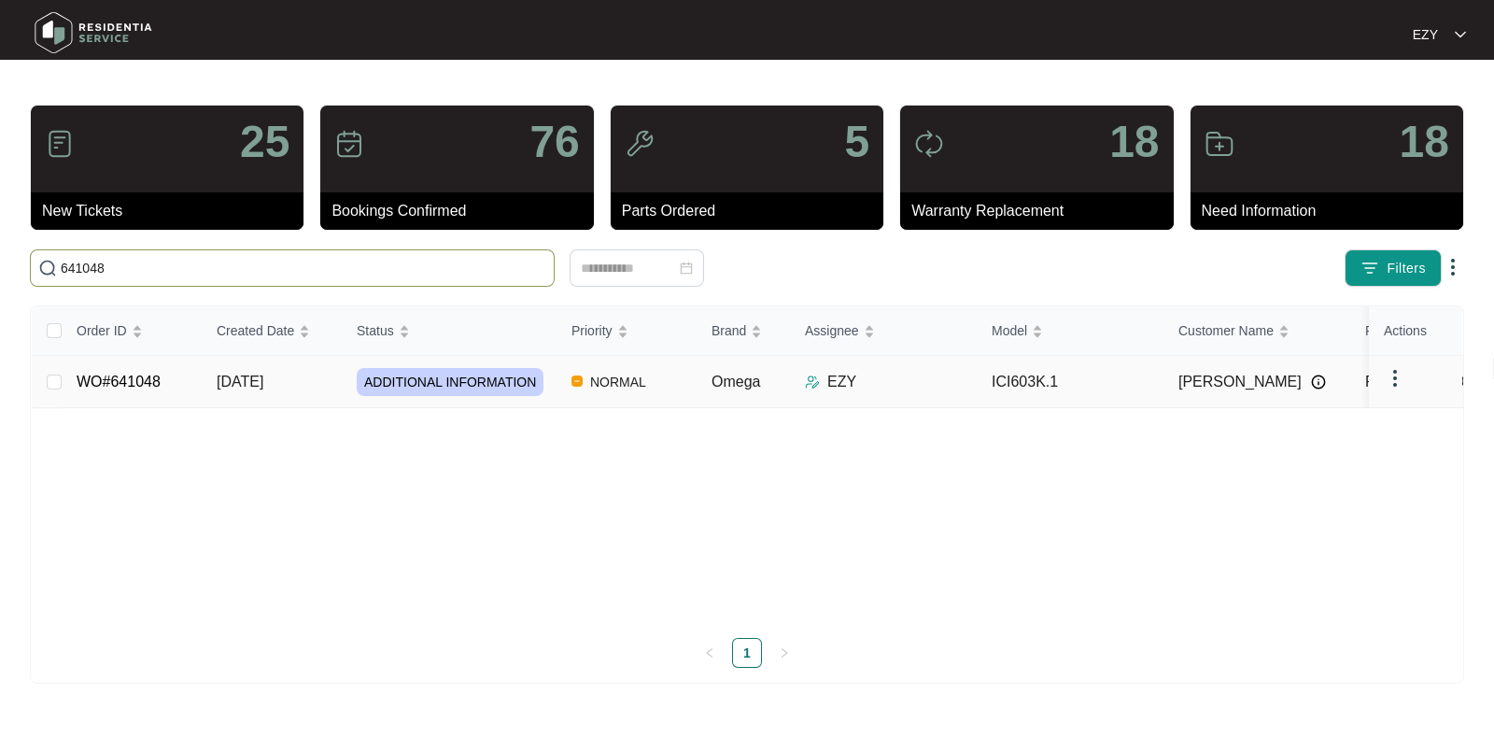
click at [325, 389] on td "[DATE]" at bounding box center [272, 382] width 140 height 52
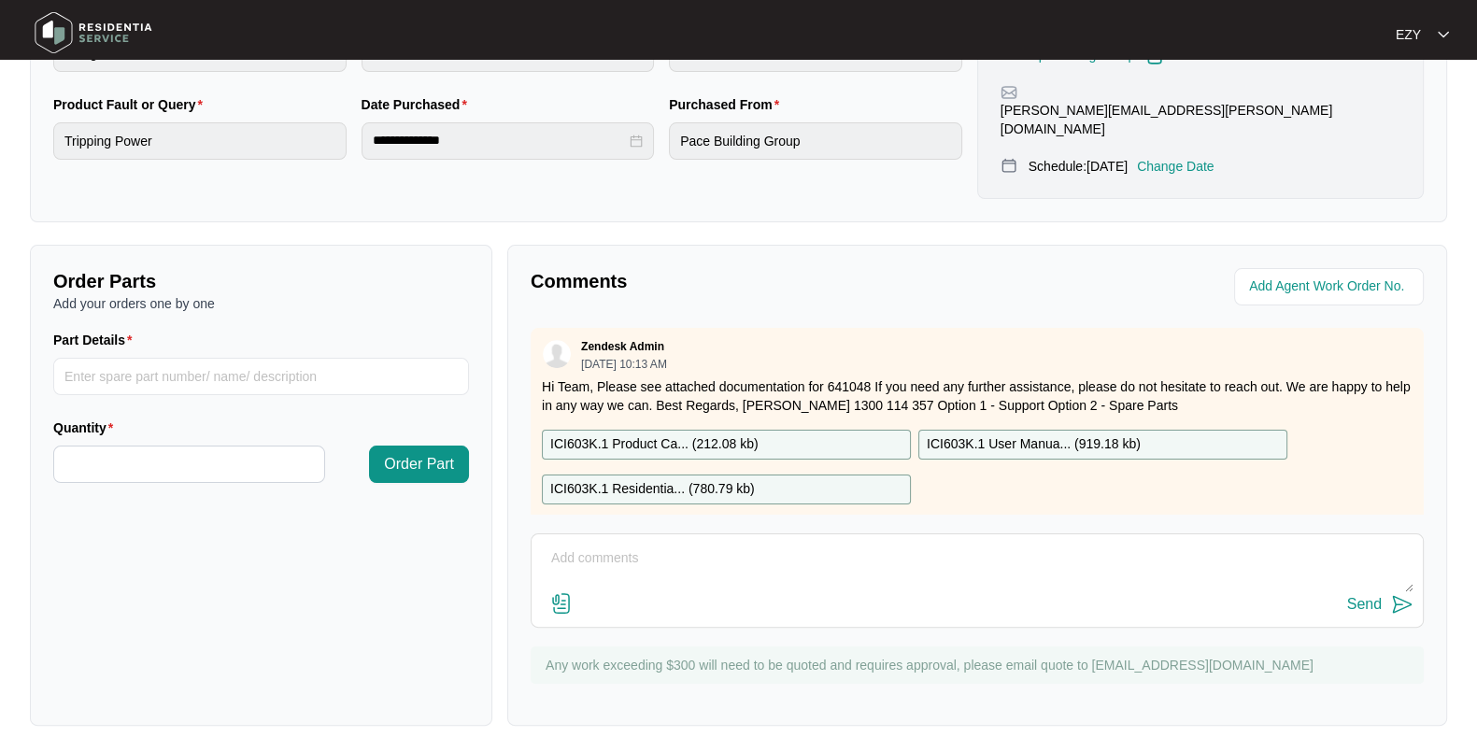
scroll to position [574, 0]
